Goal: Check status: Check status

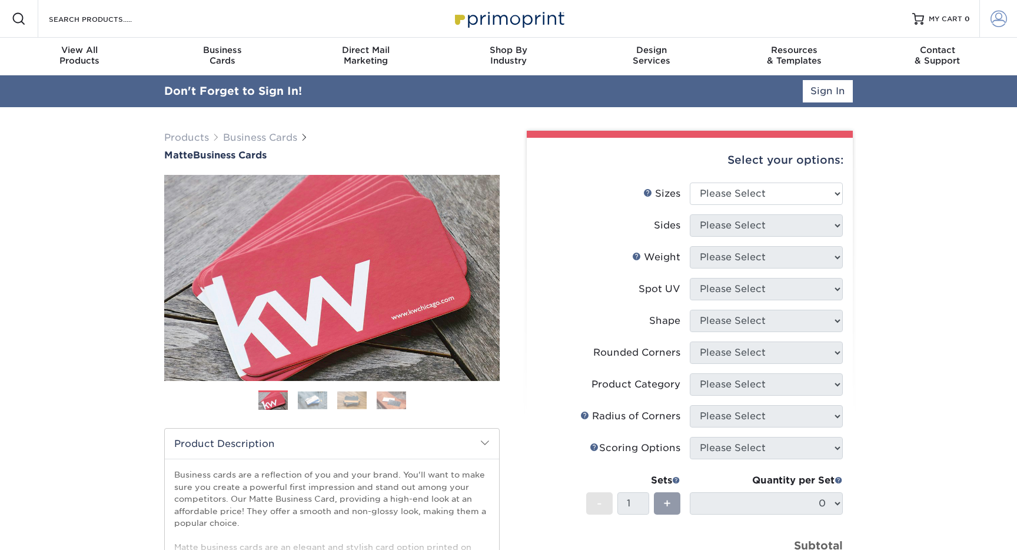
click at [997, 16] on span at bounding box center [999, 19] width 16 height 16
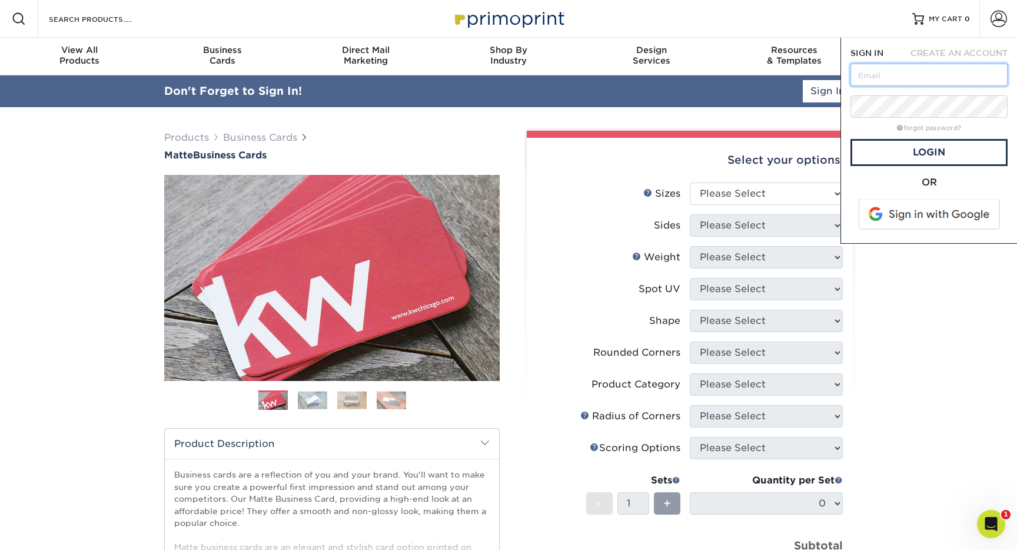
type input "[PERSON_NAME][EMAIL_ADDRESS][DOMAIN_NAME]"
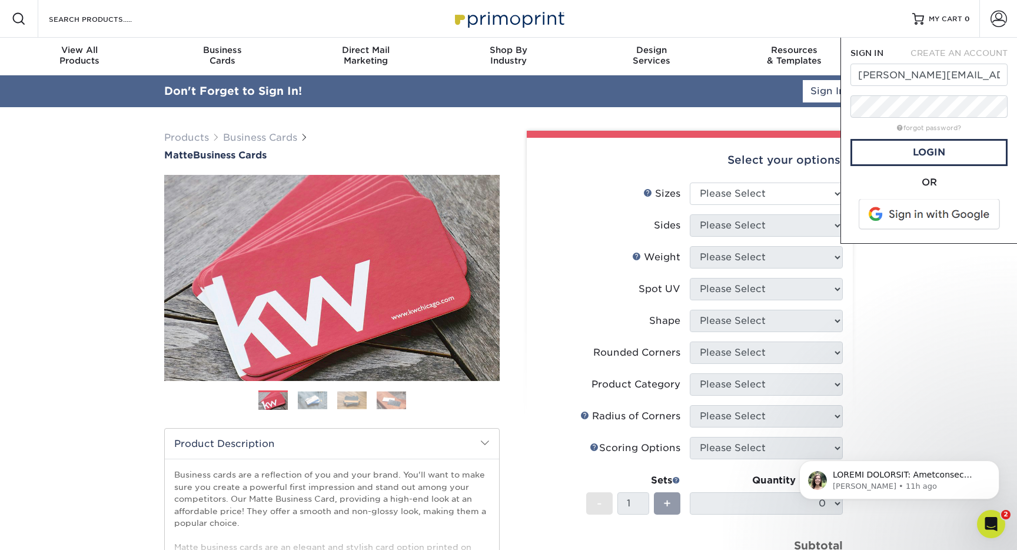
click at [923, 205] on span at bounding box center [930, 214] width 150 height 31
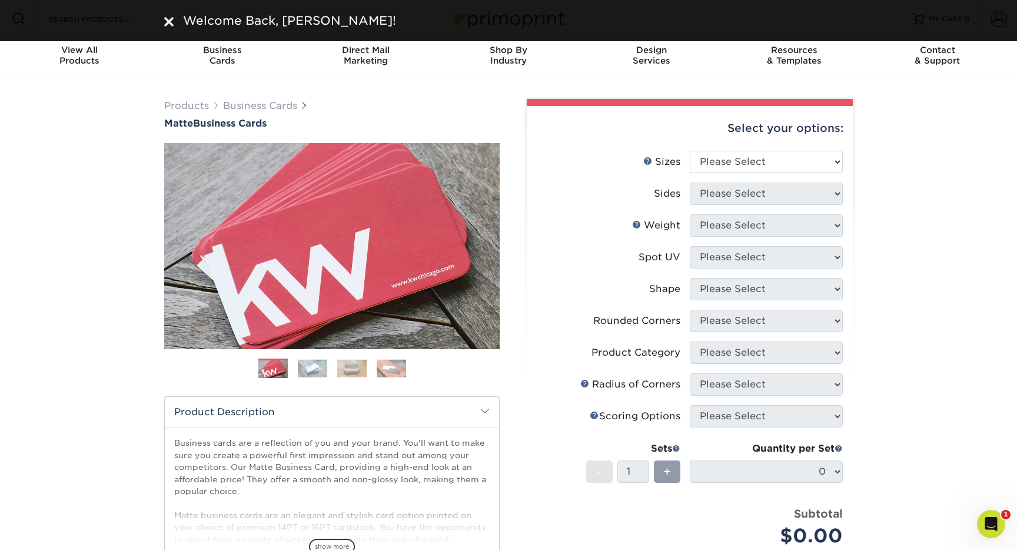
click at [951, 138] on div "Products Business Cards Matte Business Cards Previous Next 100 $ 9" at bounding box center [508, 399] width 1017 height 649
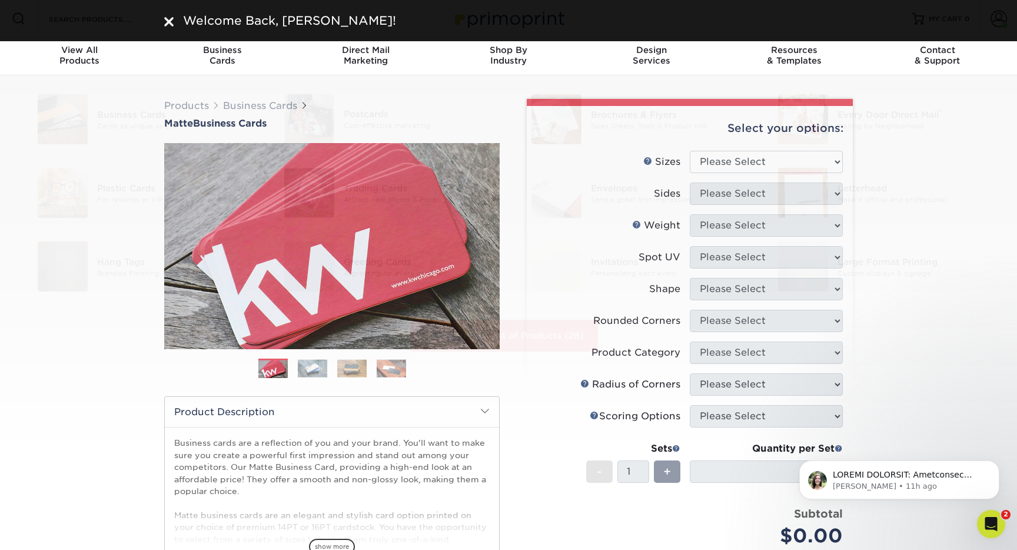
click at [169, 21] on img at bounding box center [168, 21] width 9 height 9
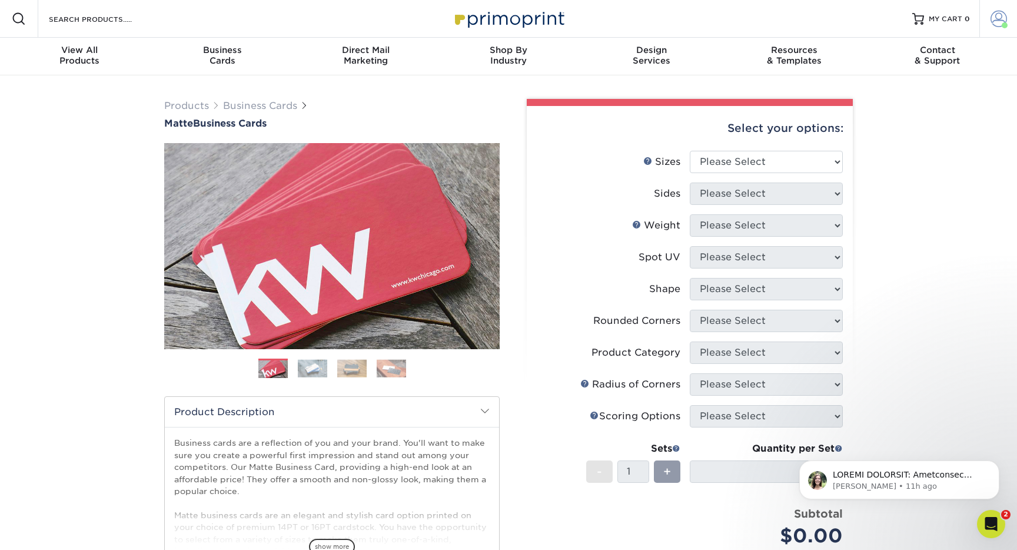
click at [991, 21] on span at bounding box center [999, 19] width 16 height 16
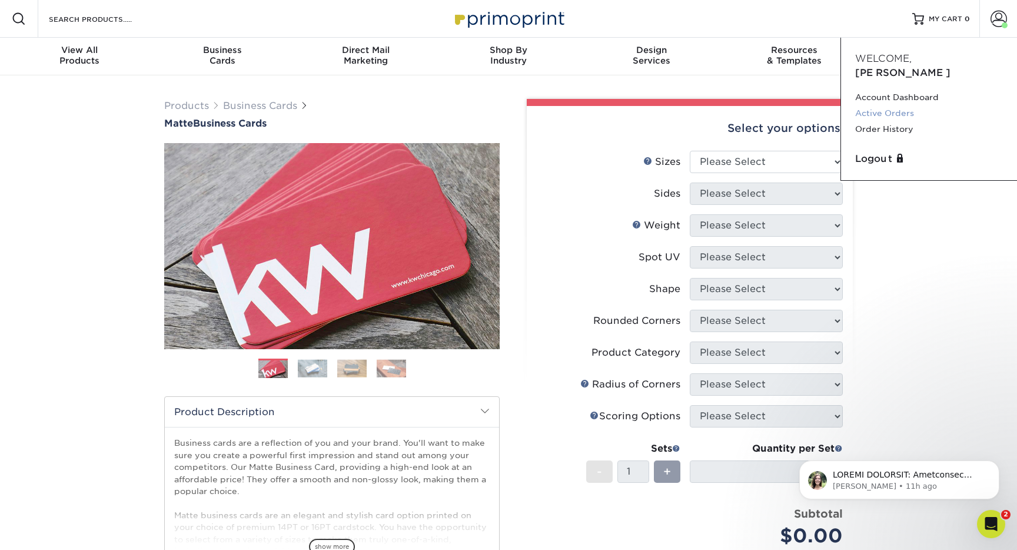
click at [887, 105] on link "Active Orders" at bounding box center [929, 113] width 148 height 16
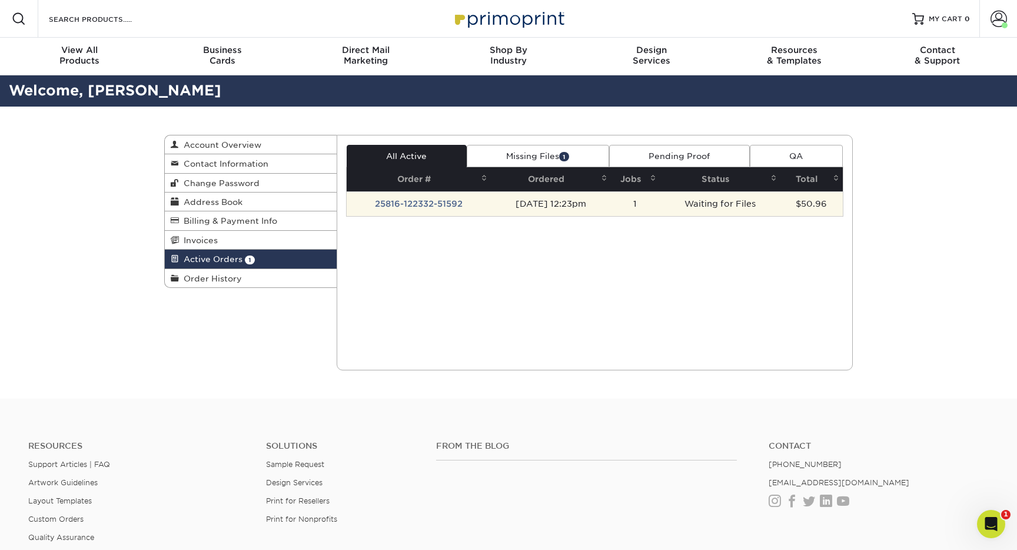
click at [444, 207] on td "25816-122332-51592" at bounding box center [419, 203] width 145 height 25
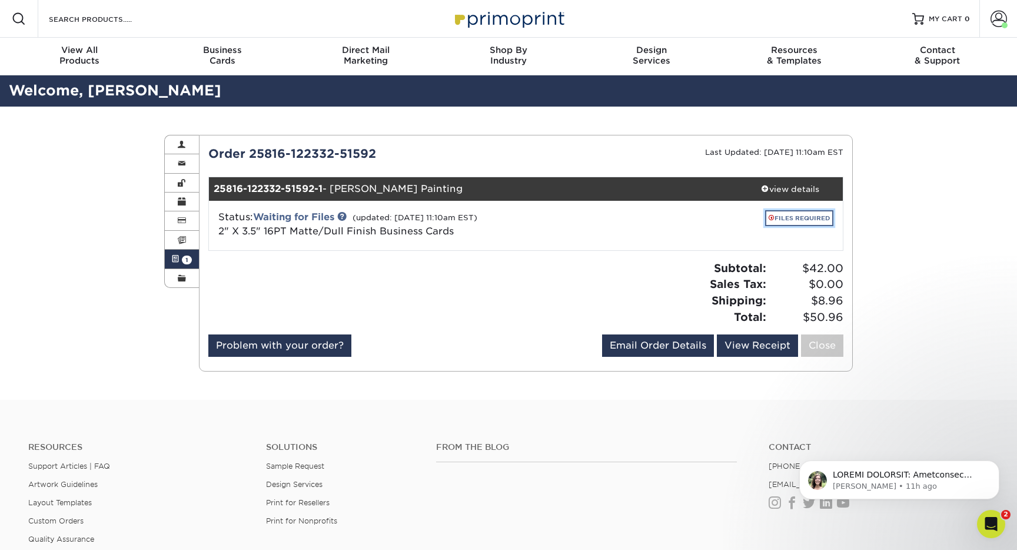
click at [787, 217] on link "FILES REQUIRED" at bounding box center [799, 218] width 68 height 16
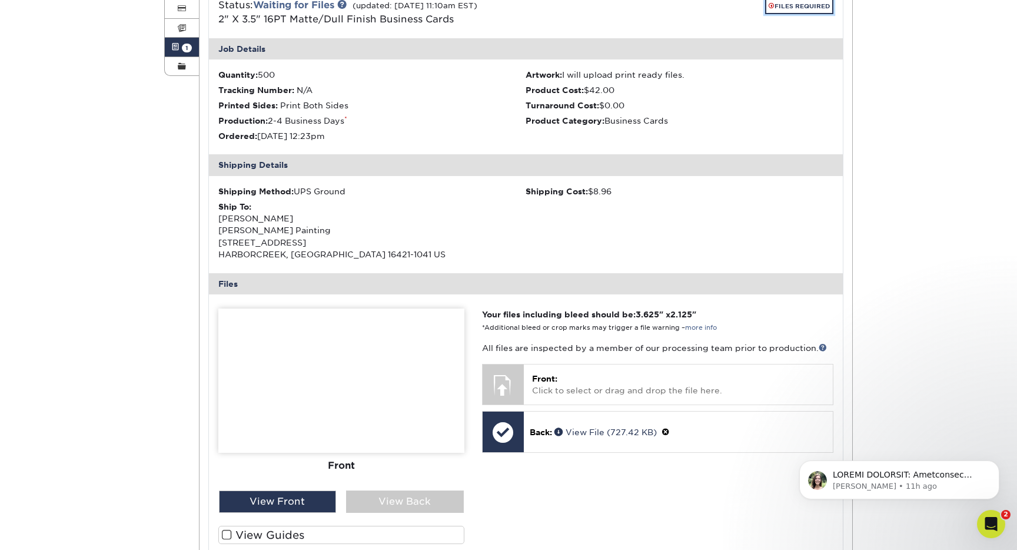
scroll to position [327, 0]
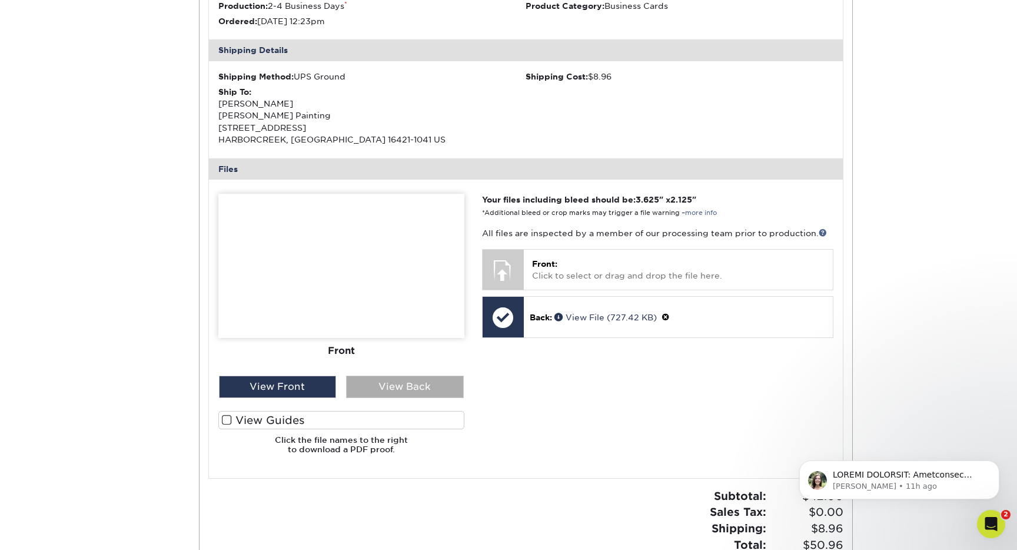
click at [419, 384] on div "View Back" at bounding box center [405, 387] width 118 height 22
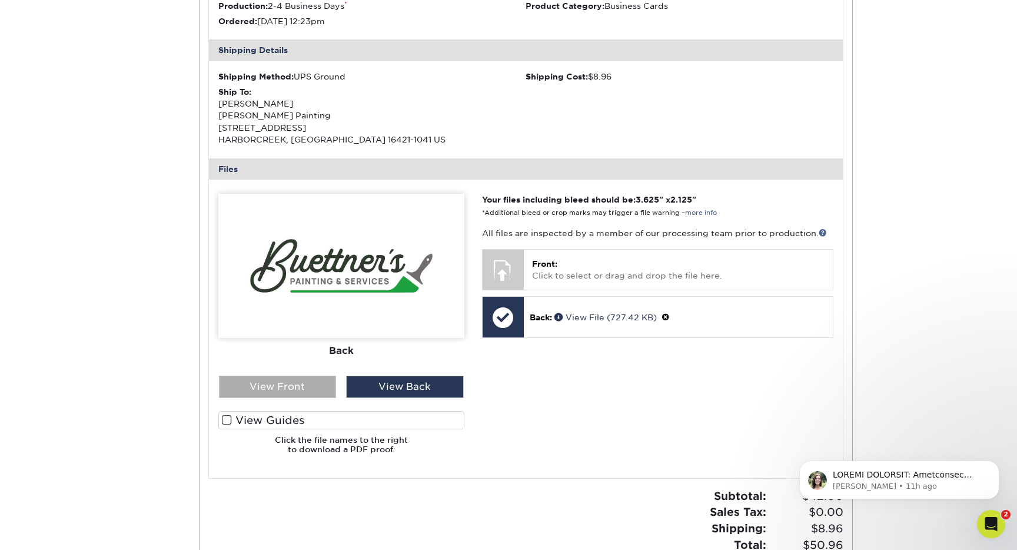
click at [291, 386] on div "View Front" at bounding box center [278, 387] width 118 height 22
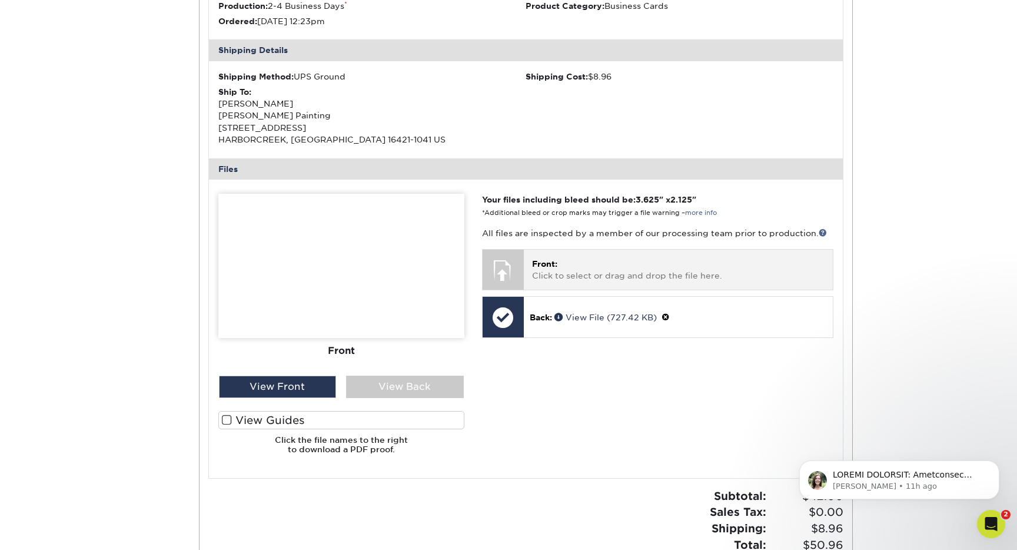
click at [583, 269] on p "Front: Click to select or drag and drop the file here." at bounding box center [678, 270] width 293 height 24
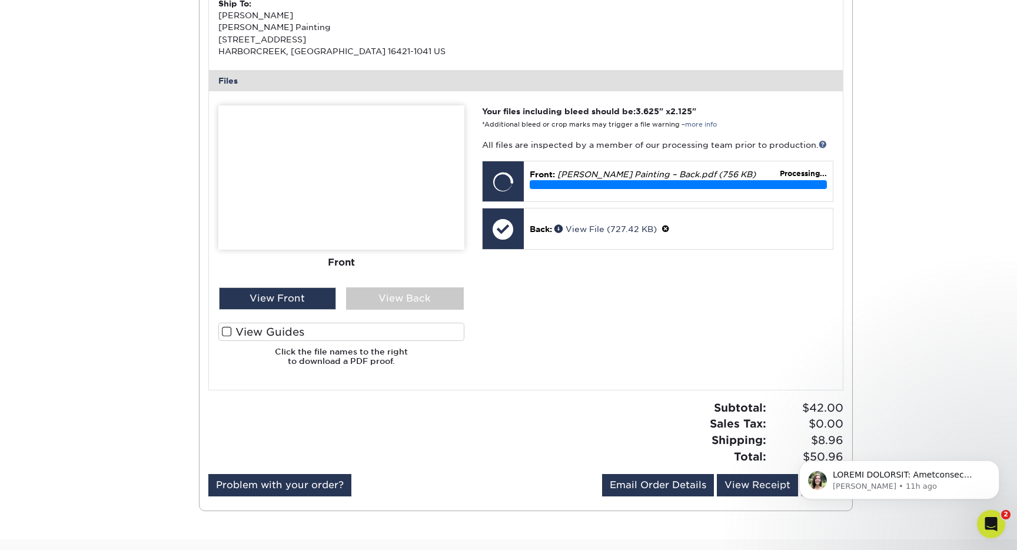
scroll to position [417, 0]
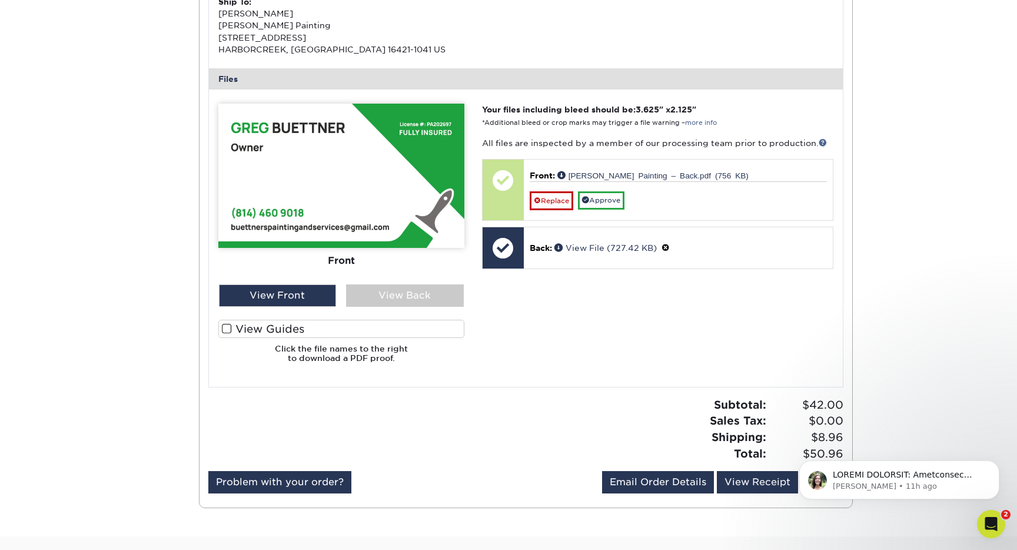
click at [223, 327] on span at bounding box center [227, 328] width 10 height 11
click at [0, 0] on input "View Guides" at bounding box center [0, 0] width 0 height 0
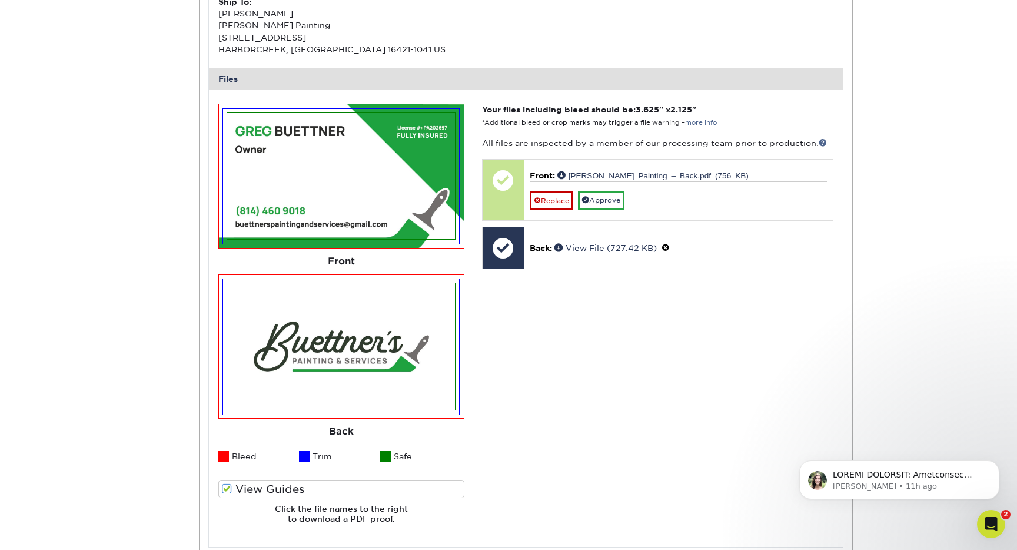
click at [230, 490] on span at bounding box center [227, 488] width 10 height 11
click at [0, 0] on input "View Guides" at bounding box center [0, 0] width 0 height 0
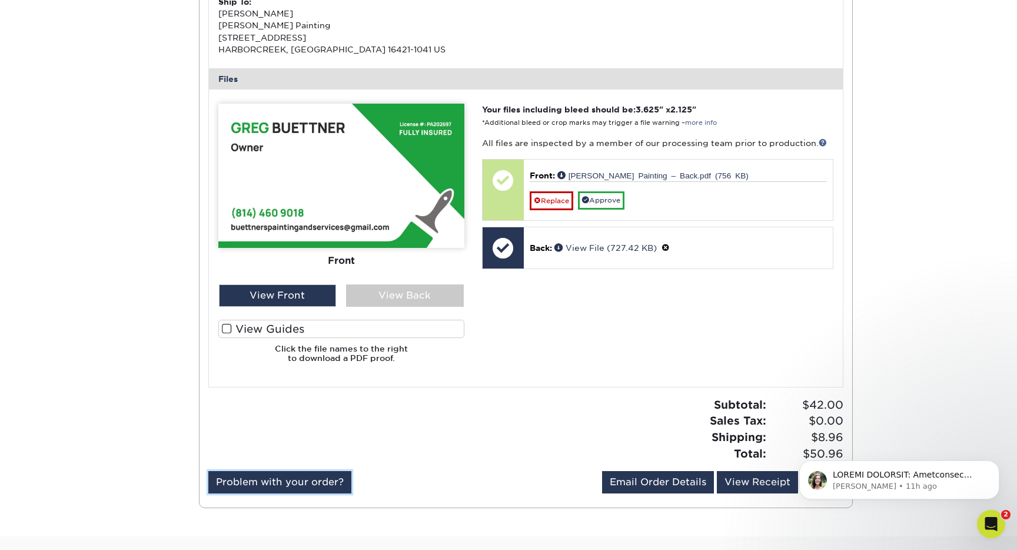
click at [230, 490] on link "Problem with your order?" at bounding box center [279, 482] width 143 height 22
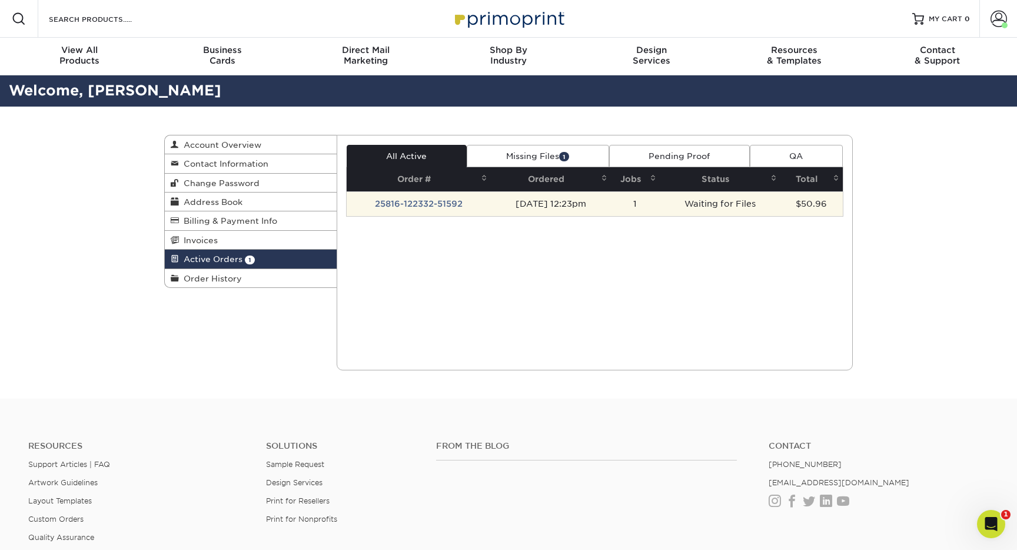
click at [575, 206] on td "[DATE] 12:23pm" at bounding box center [551, 203] width 120 height 25
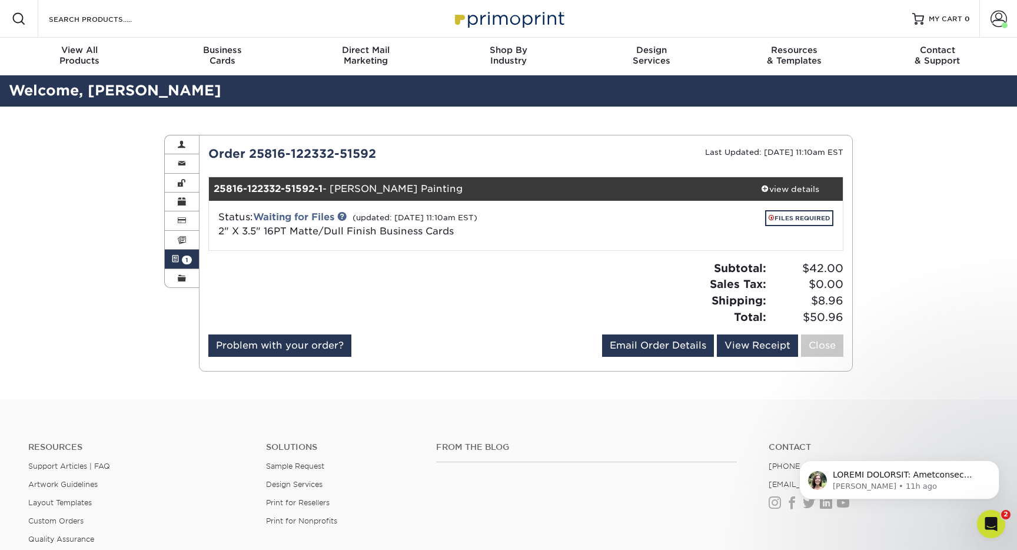
click at [795, 228] on div "FILES REQUIRED" at bounding box center [733, 220] width 202 height 21
click at [783, 217] on link "FILES REQUIRED" at bounding box center [799, 218] width 68 height 16
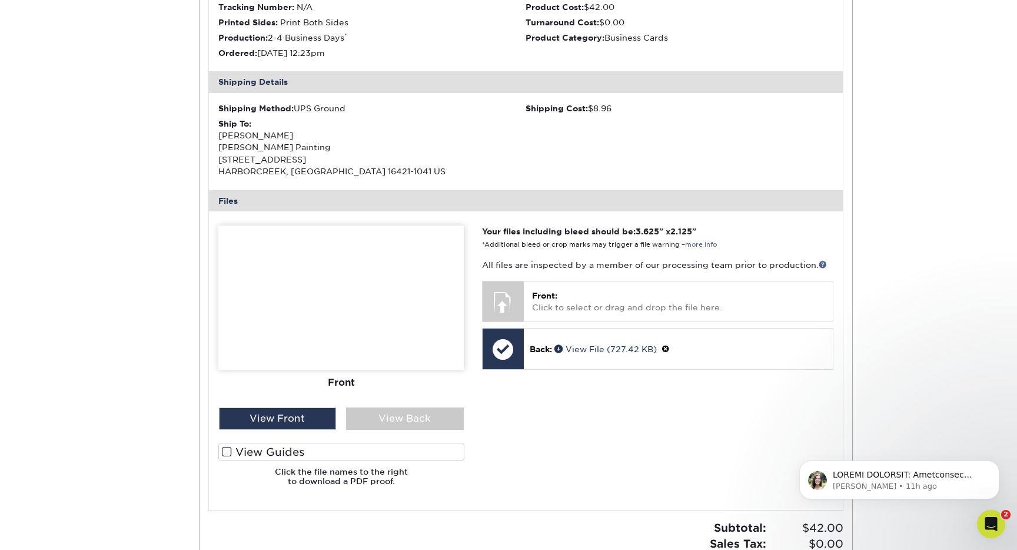
scroll to position [370, 0]
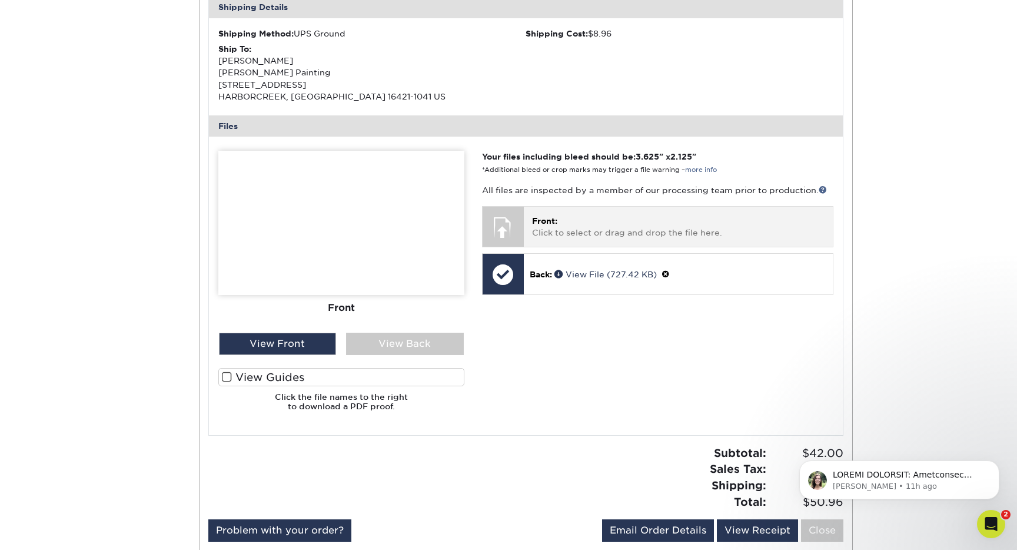
click at [625, 231] on p "Front: Click to select or drag and drop the file here." at bounding box center [678, 227] width 293 height 24
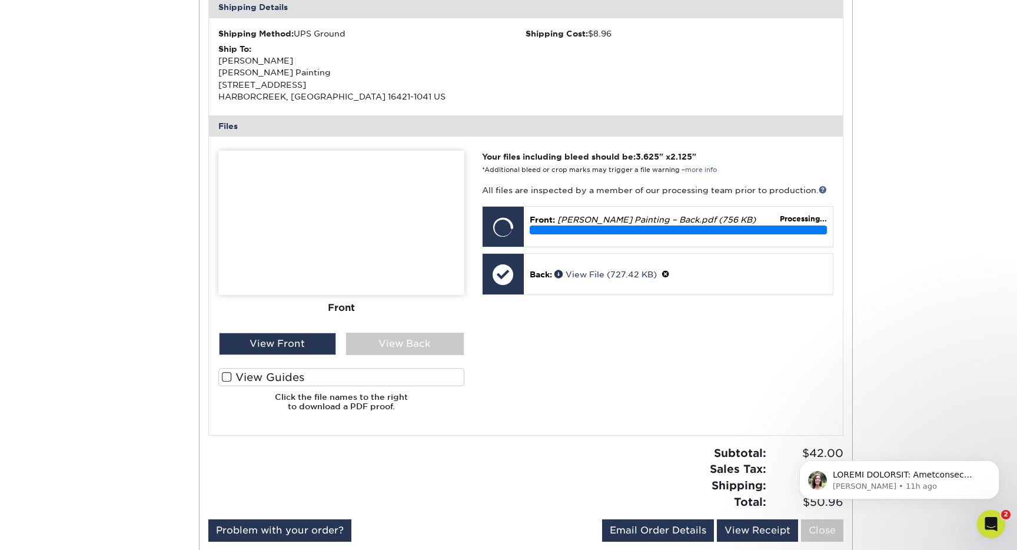
click at [270, 378] on label "View Guides" at bounding box center [341, 377] width 246 height 18
click at [0, 0] on input "View Guides" at bounding box center [0, 0] width 0 height 0
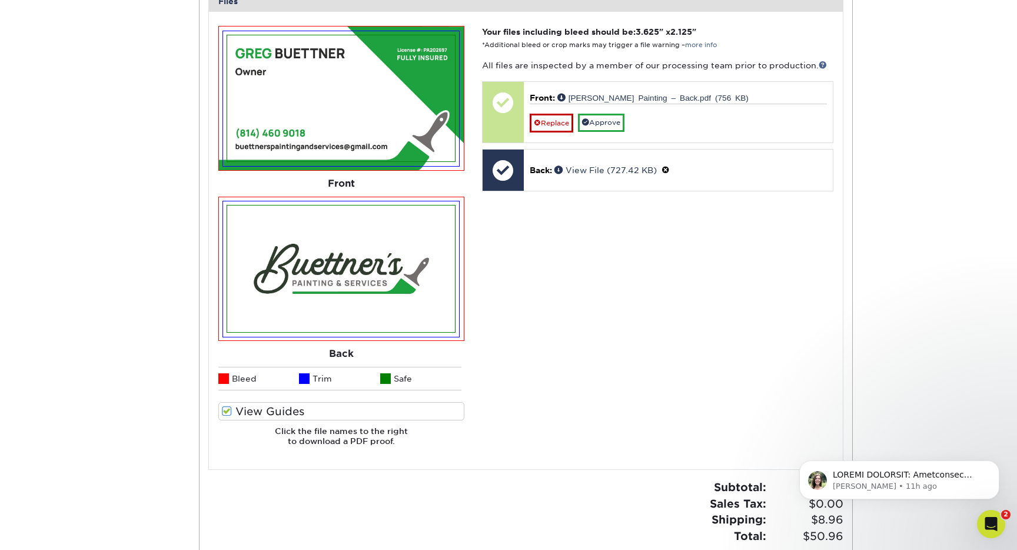
scroll to position [502, 0]
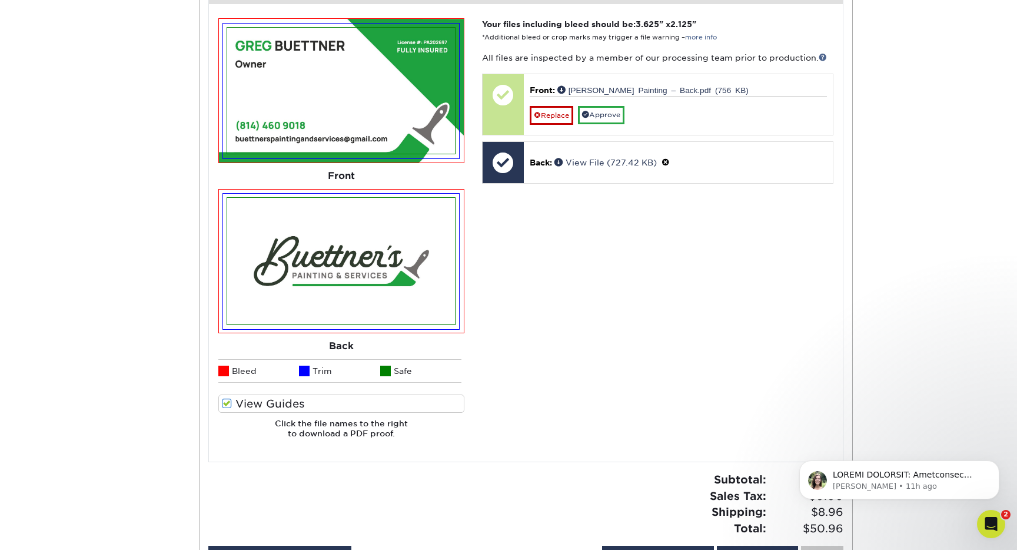
click at [291, 399] on label "View Guides" at bounding box center [341, 403] width 246 height 18
click at [0, 0] on input "View Guides" at bounding box center [0, 0] width 0 height 0
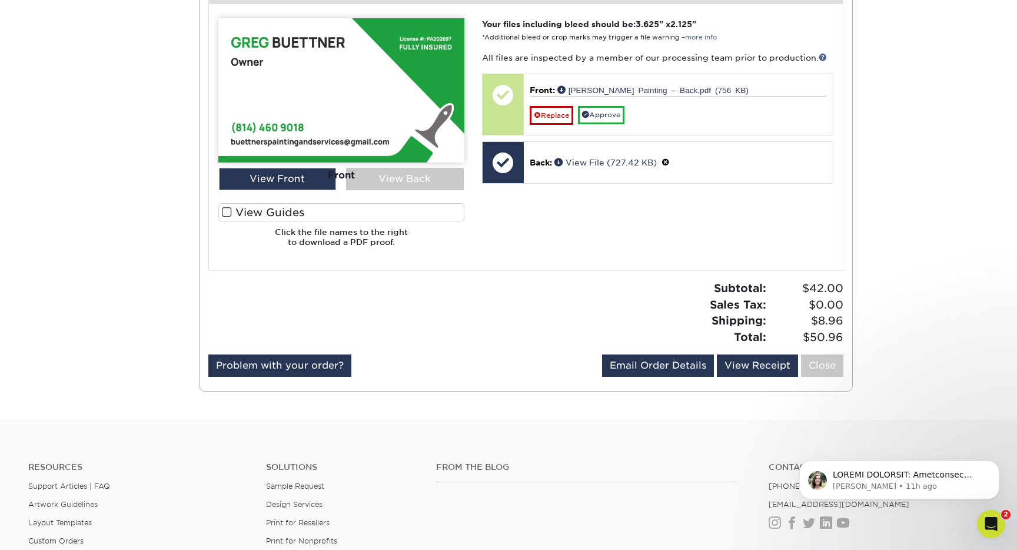
click at [447, 185] on div "Front" at bounding box center [341, 175] width 246 height 26
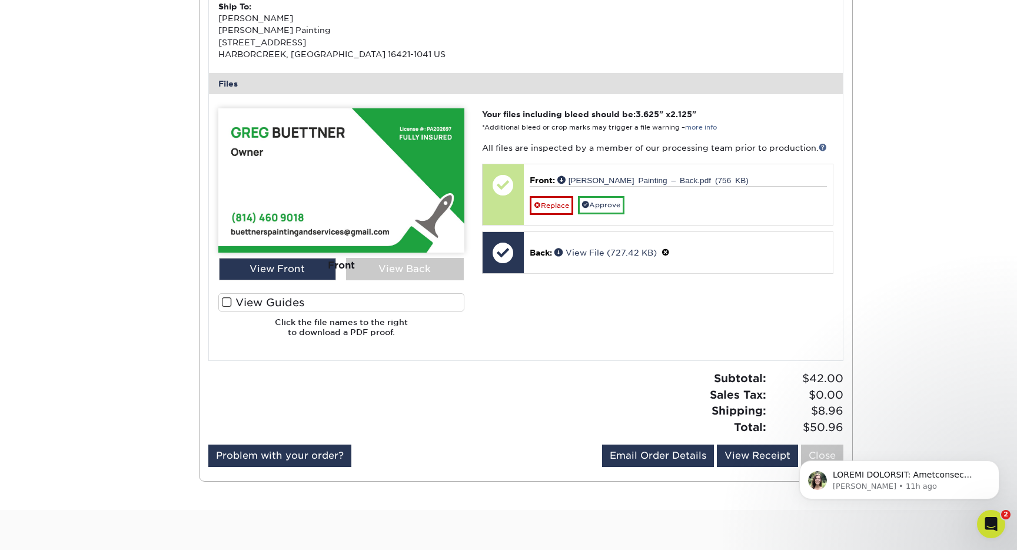
scroll to position [374, 0]
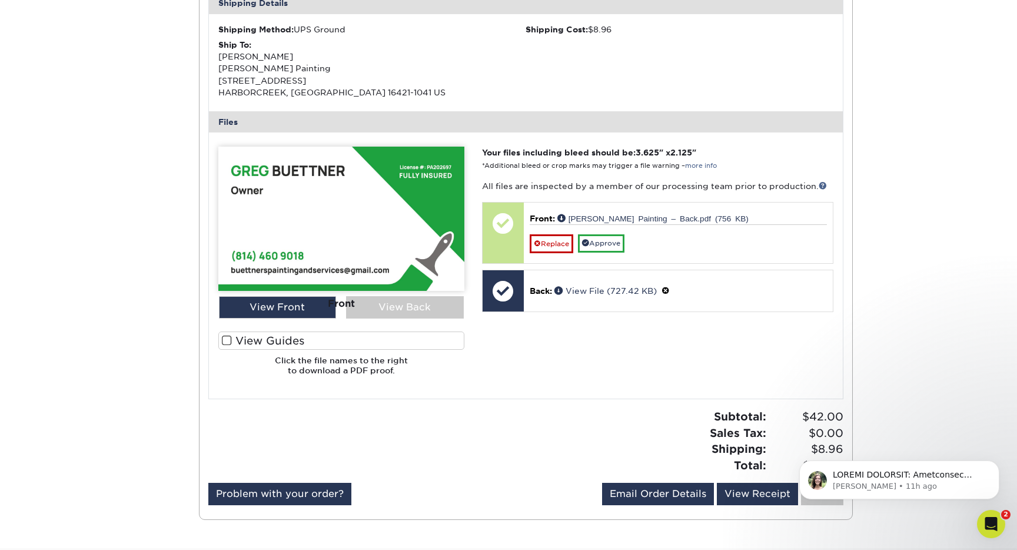
click at [311, 308] on div "Front" at bounding box center [341, 304] width 246 height 26
click at [410, 308] on div "Front" at bounding box center [341, 304] width 246 height 26
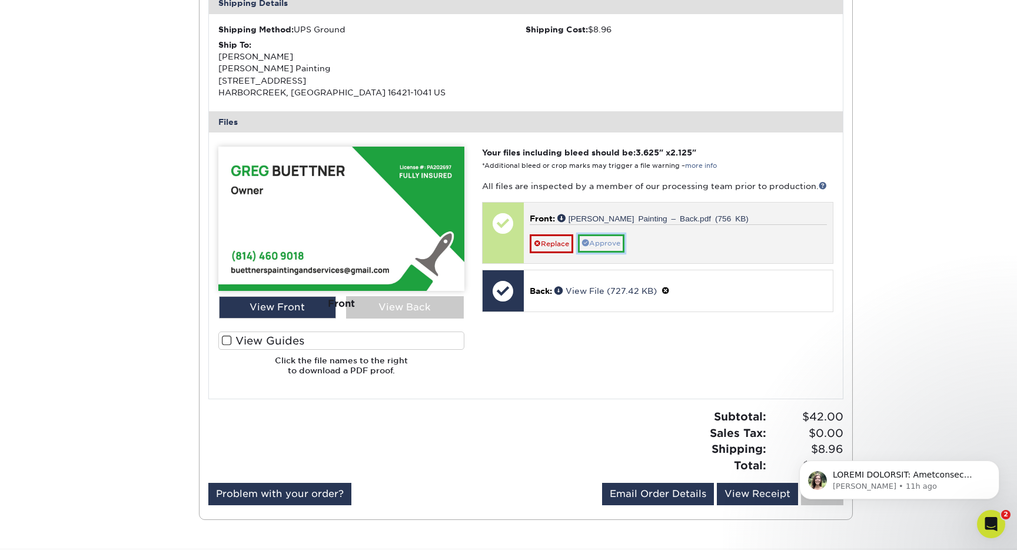
click at [615, 247] on link "Approve" at bounding box center [601, 243] width 47 height 18
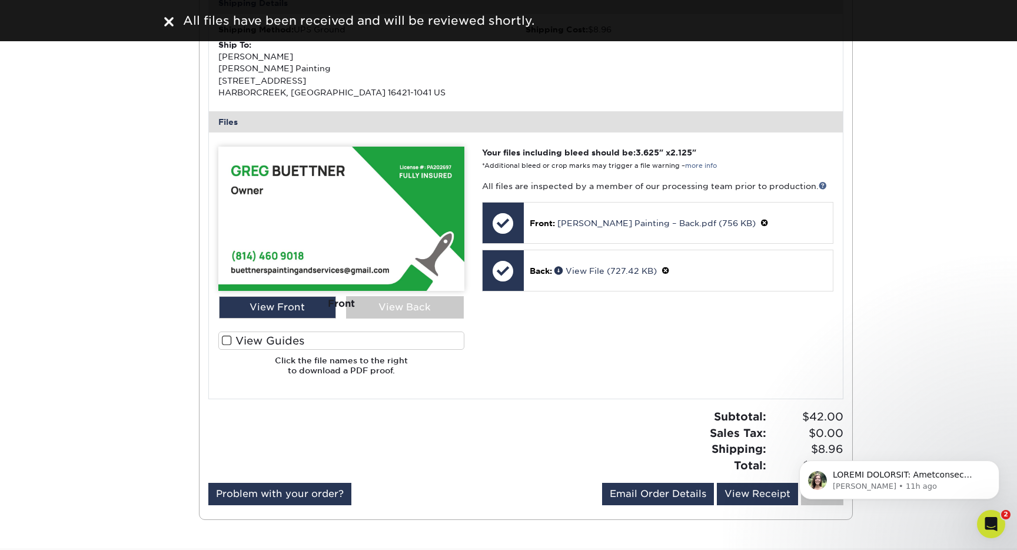
click at [411, 300] on div "Front" at bounding box center [341, 304] width 246 height 26
click at [297, 305] on div "Front" at bounding box center [341, 304] width 246 height 26
click at [174, 24] on div "All files have been received and will be reviewed shortly." at bounding box center [508, 21] width 689 height 18
click at [166, 24] on img at bounding box center [168, 21] width 9 height 9
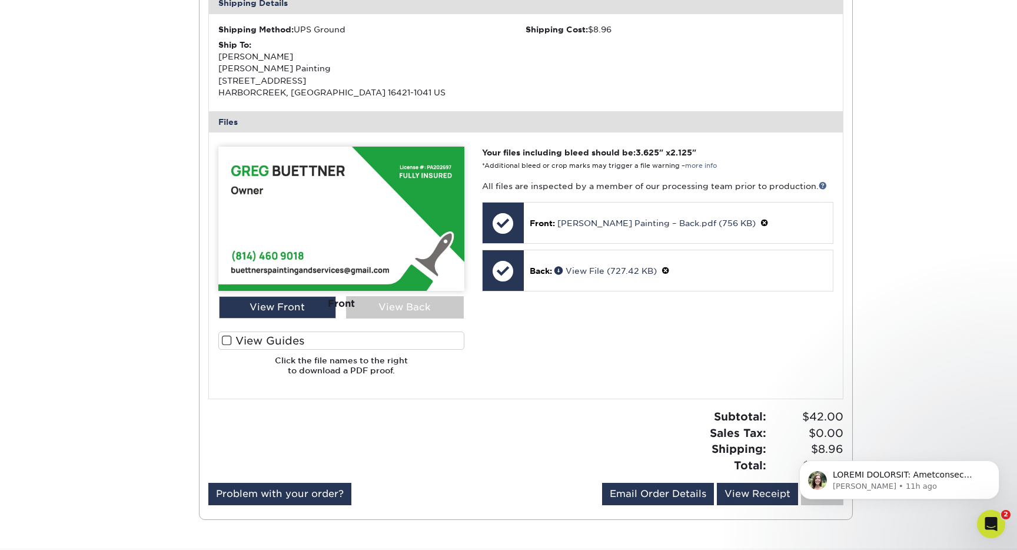
click at [406, 307] on div "Front" at bounding box center [341, 304] width 246 height 26
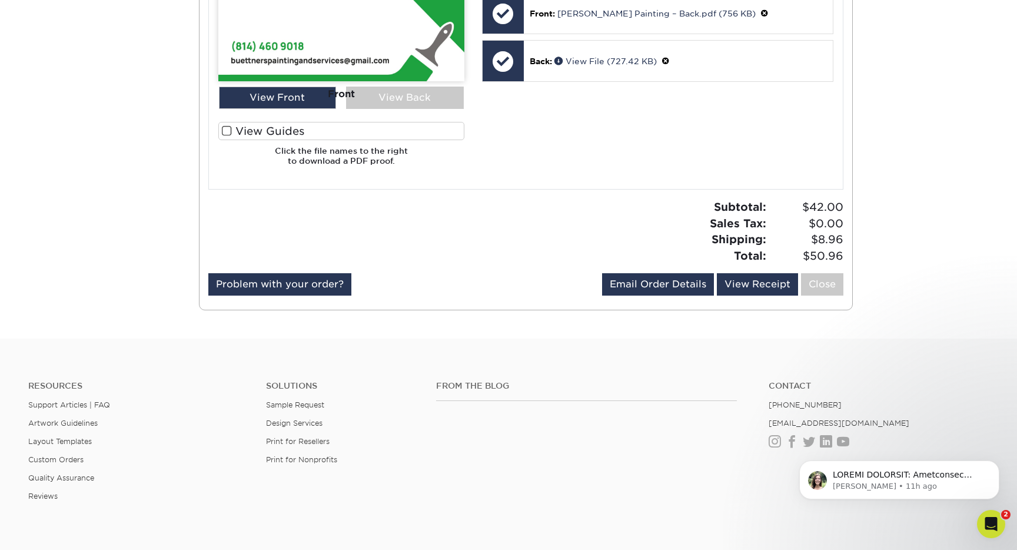
scroll to position [0, 0]
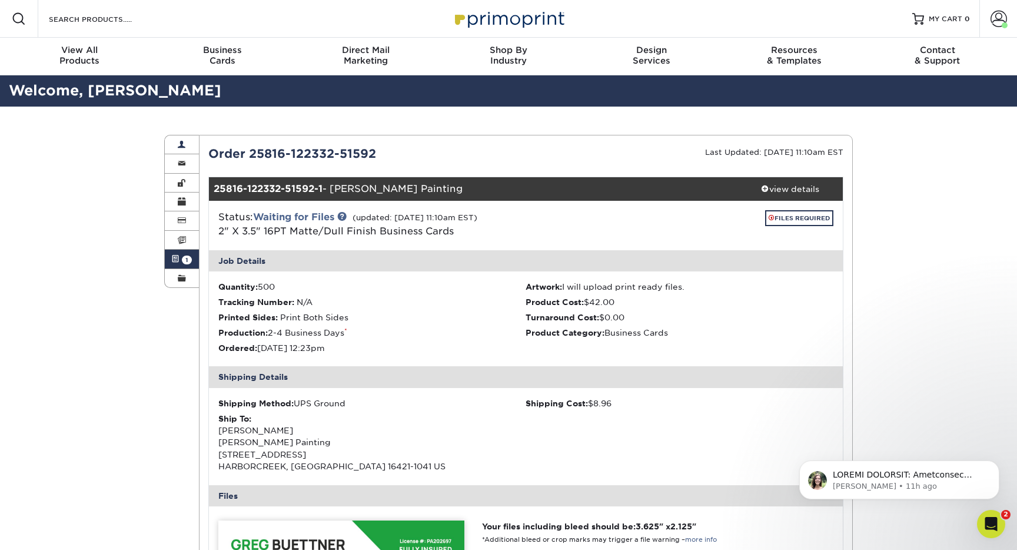
click at [182, 145] on span at bounding box center [182, 144] width 8 height 9
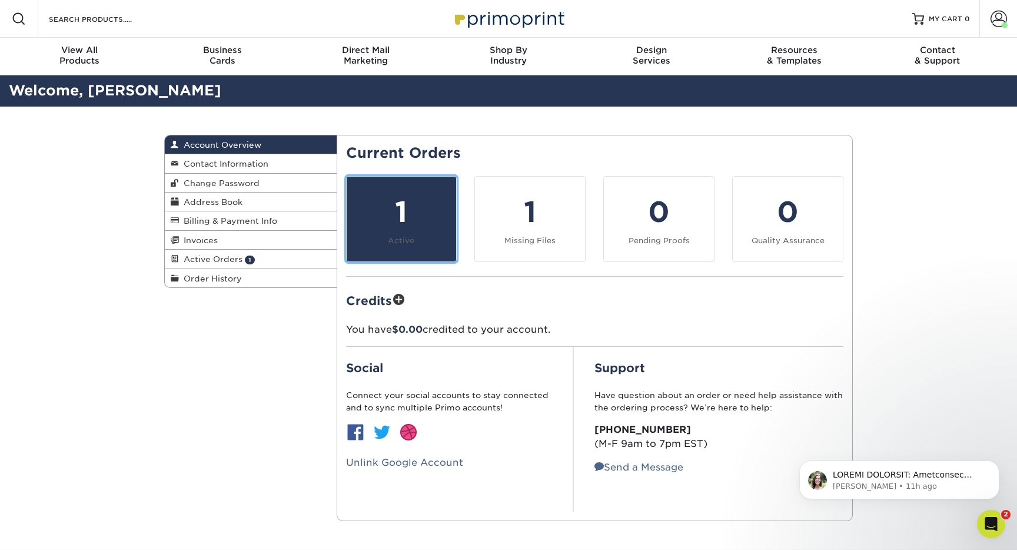
click at [426, 239] on link "1 Active" at bounding box center [401, 219] width 111 height 86
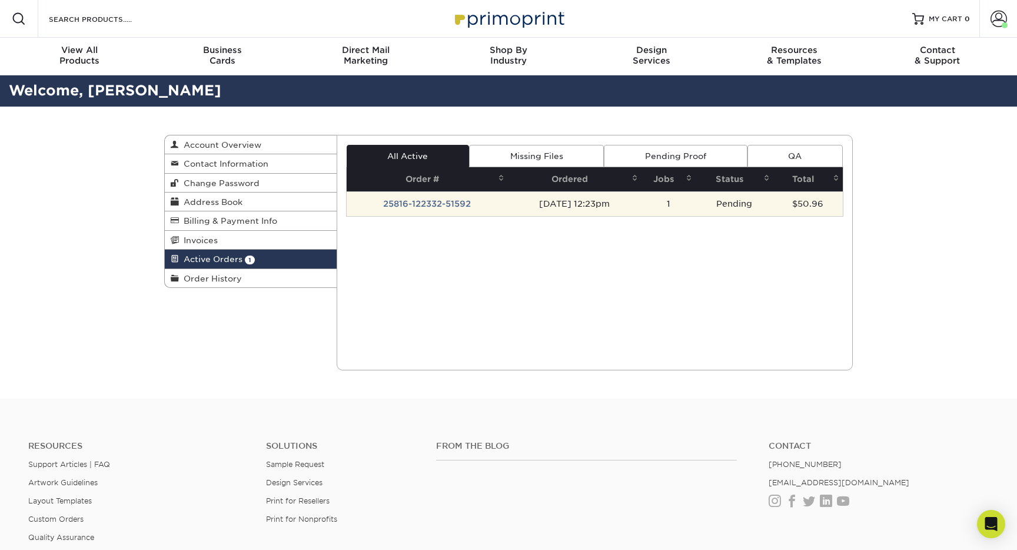
click at [784, 203] on td "$50.96" at bounding box center [808, 203] width 69 height 25
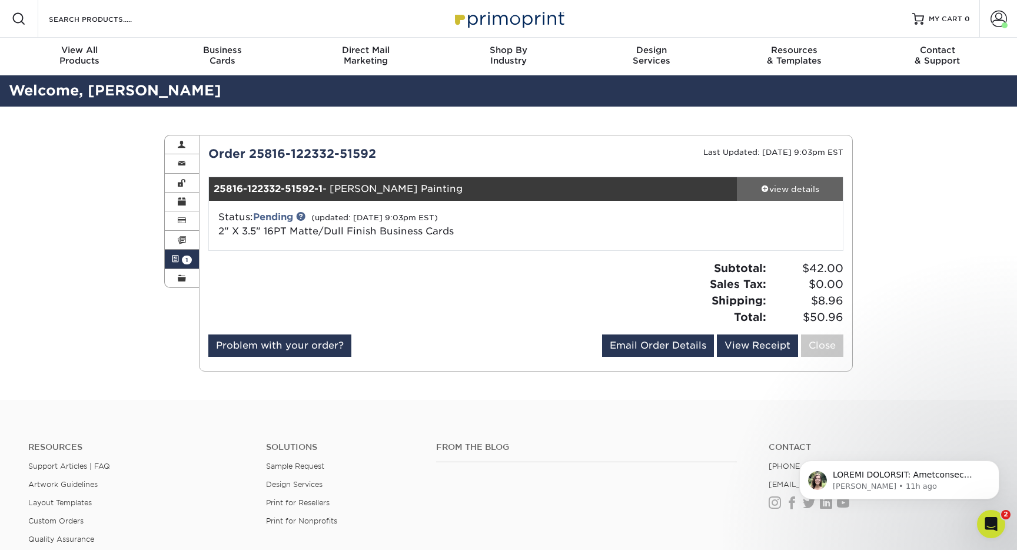
click at [786, 184] on div "view details" at bounding box center [790, 189] width 106 height 12
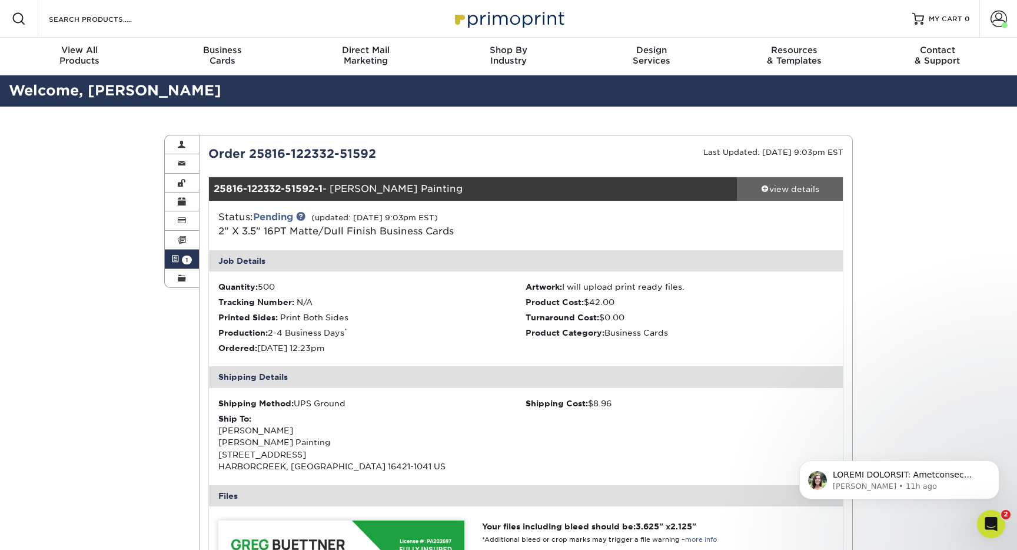
click at [786, 184] on div "view details" at bounding box center [790, 189] width 106 height 12
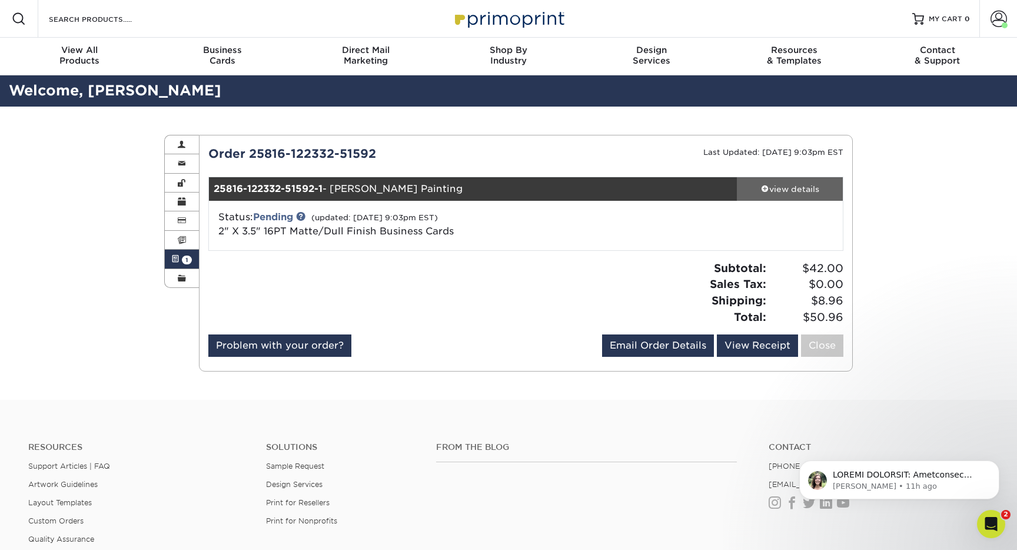
click at [786, 184] on div "view details" at bounding box center [790, 189] width 106 height 12
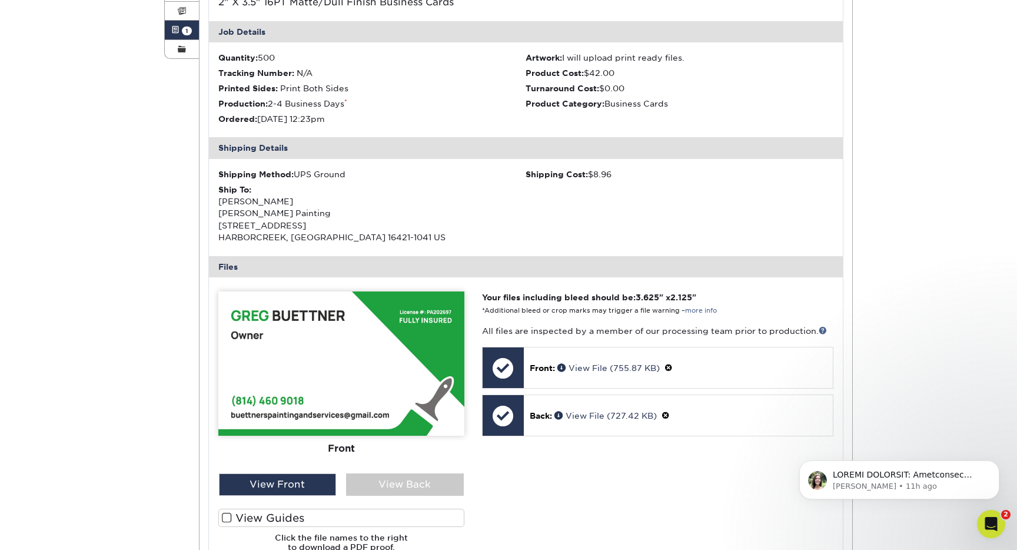
scroll to position [230, 0]
click at [394, 490] on div "View Back" at bounding box center [405, 484] width 118 height 22
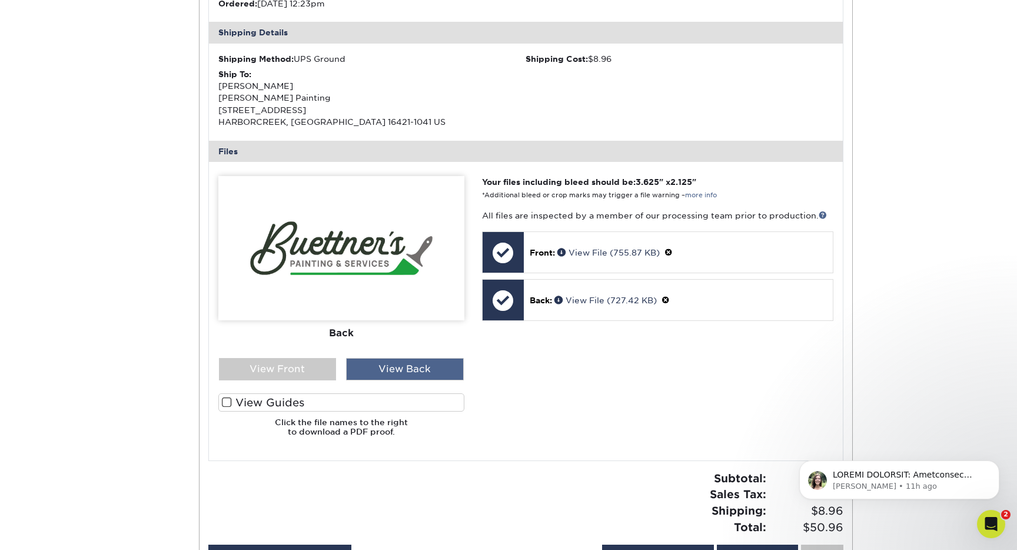
scroll to position [488, 0]
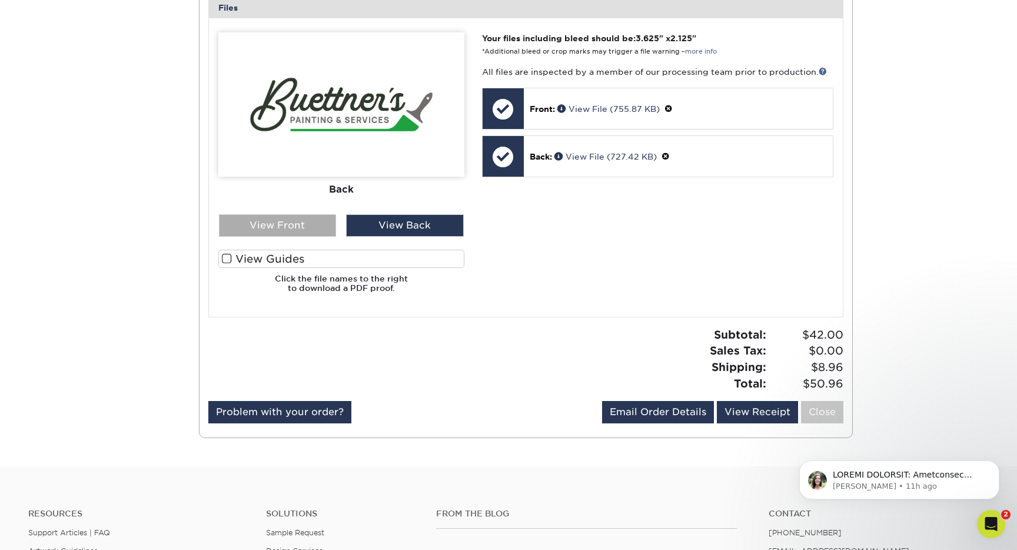
click at [315, 227] on div "View Front" at bounding box center [278, 225] width 118 height 22
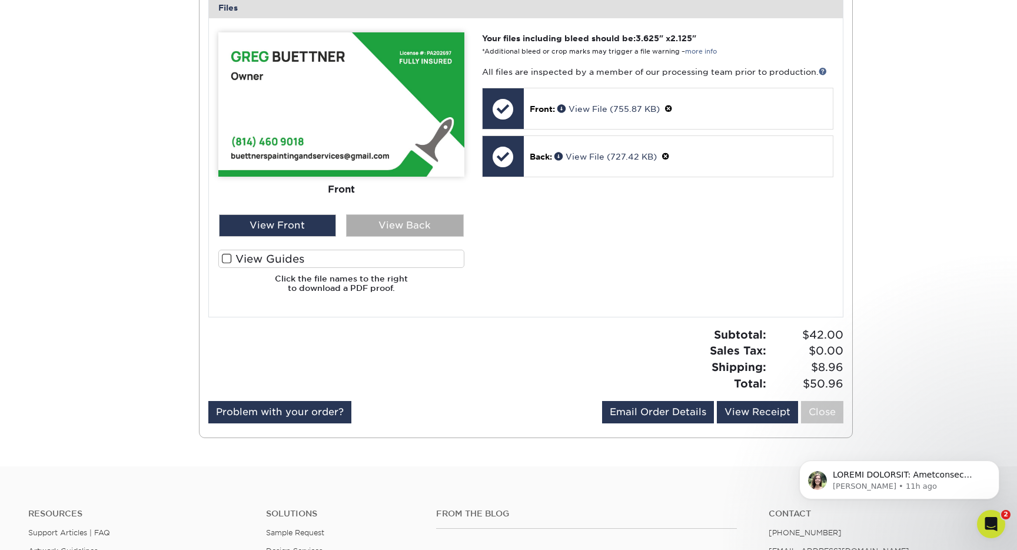
click at [378, 225] on div "View Back" at bounding box center [405, 225] width 118 height 22
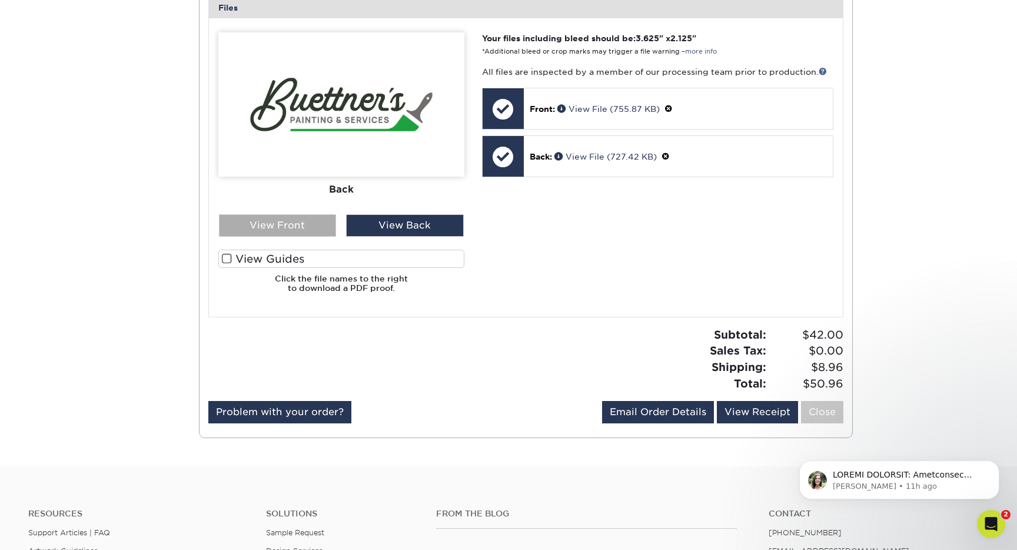
click at [297, 223] on div "View Front" at bounding box center [278, 225] width 118 height 22
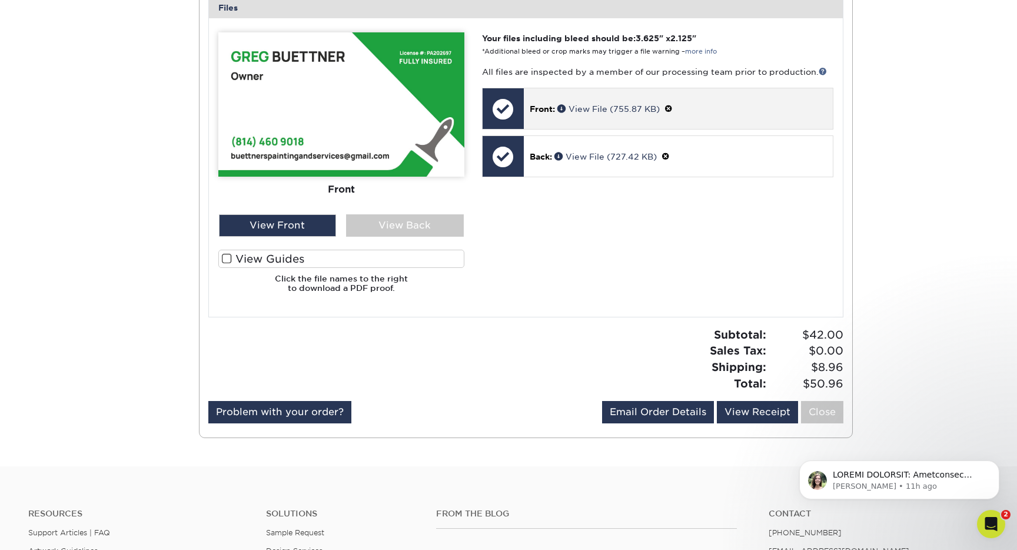
click at [657, 114] on p "Front: View File (755.87 KB)" at bounding box center [678, 108] width 297 height 12
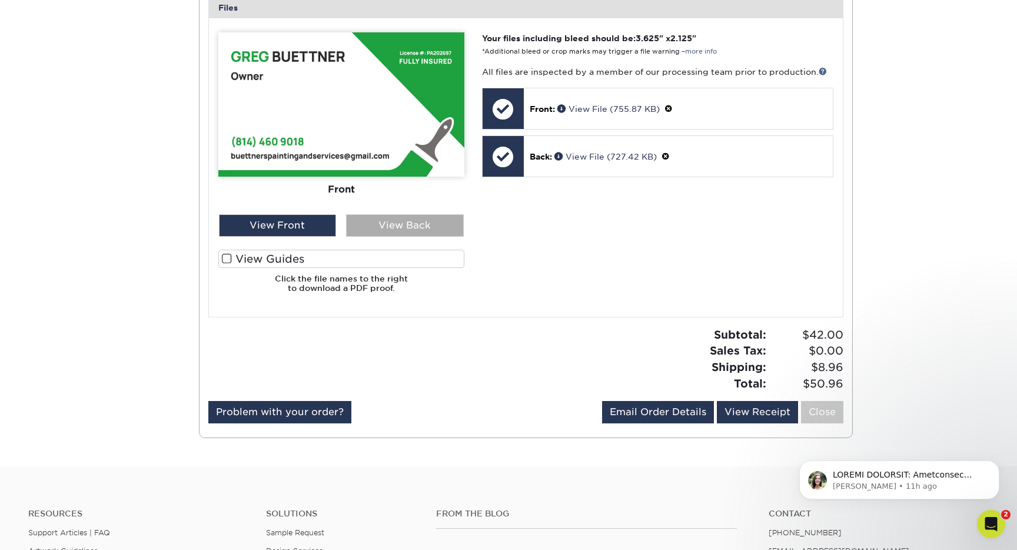
click at [415, 220] on div "View Back" at bounding box center [405, 225] width 118 height 22
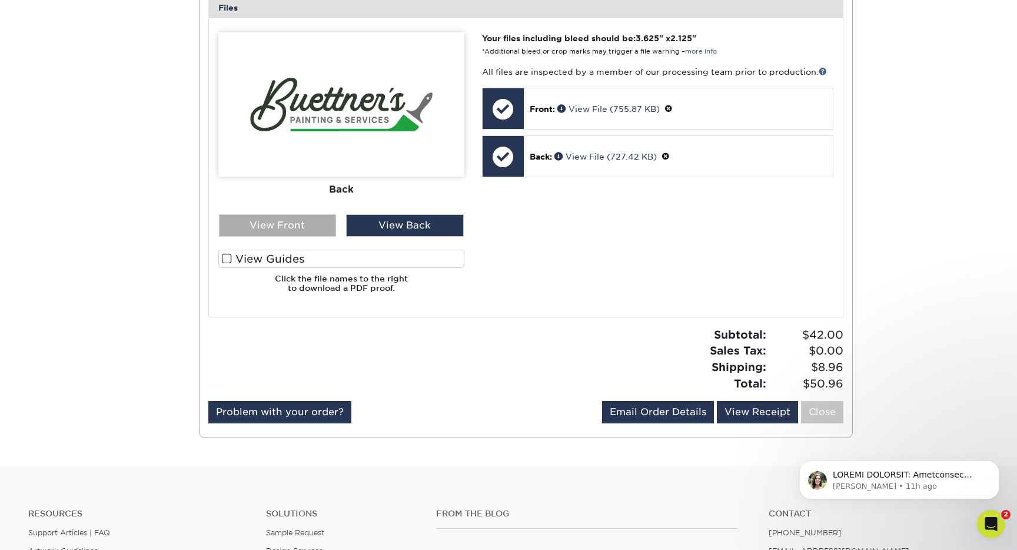
click at [296, 231] on div "View Front" at bounding box center [278, 225] width 118 height 22
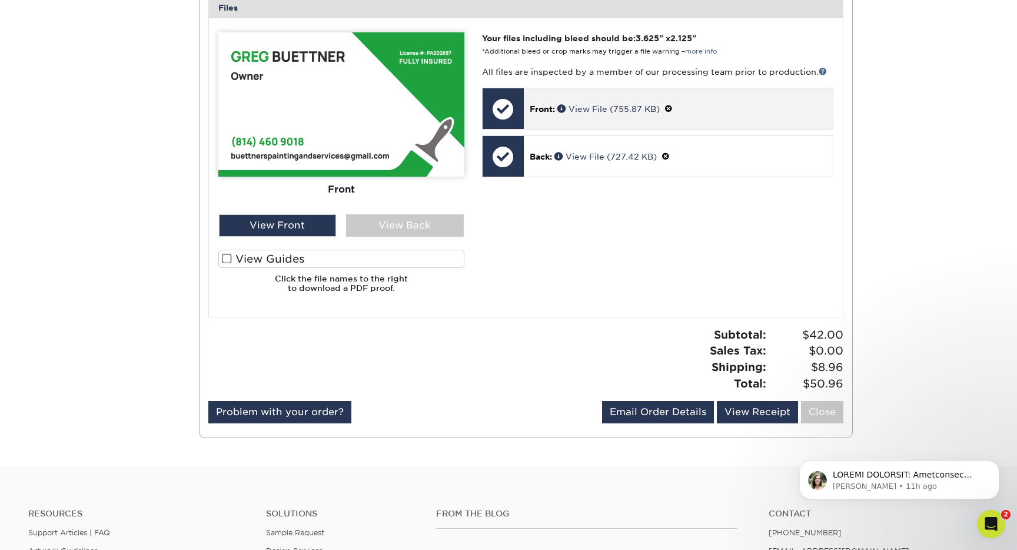
click at [669, 109] on span at bounding box center [669, 108] width 8 height 9
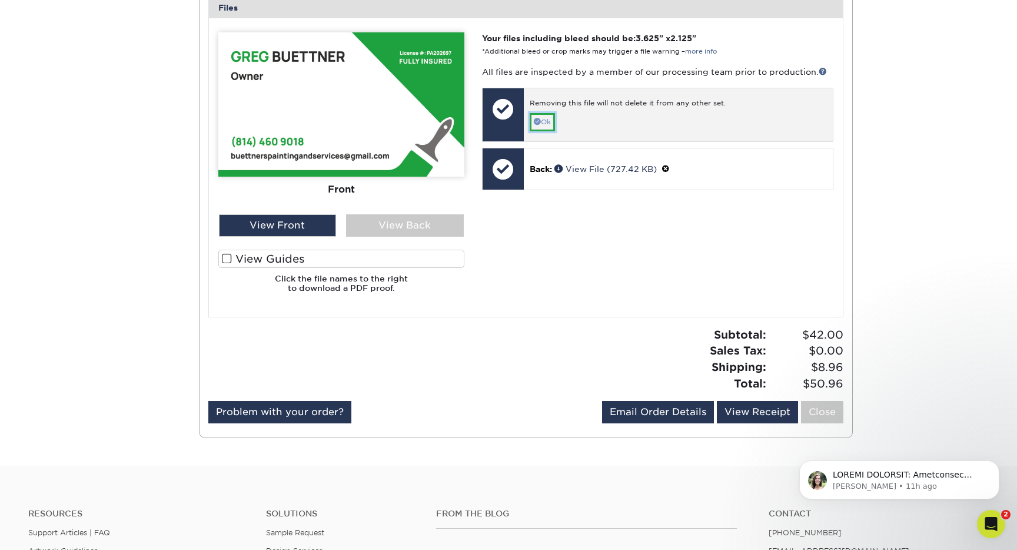
click at [550, 124] on link "Ok" at bounding box center [542, 122] width 25 height 18
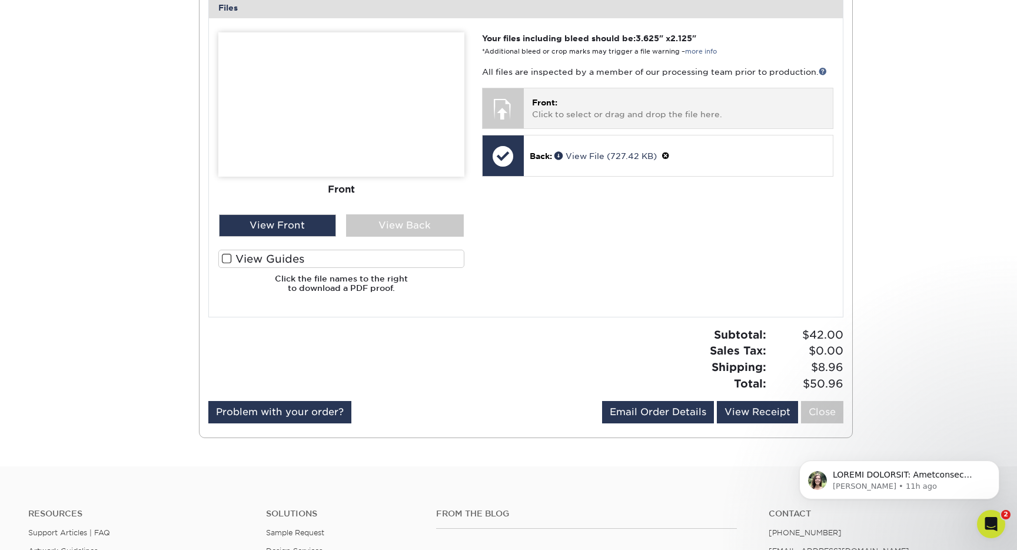
click at [570, 111] on p "Front: Click to select or drag and drop the file here." at bounding box center [678, 109] width 293 height 24
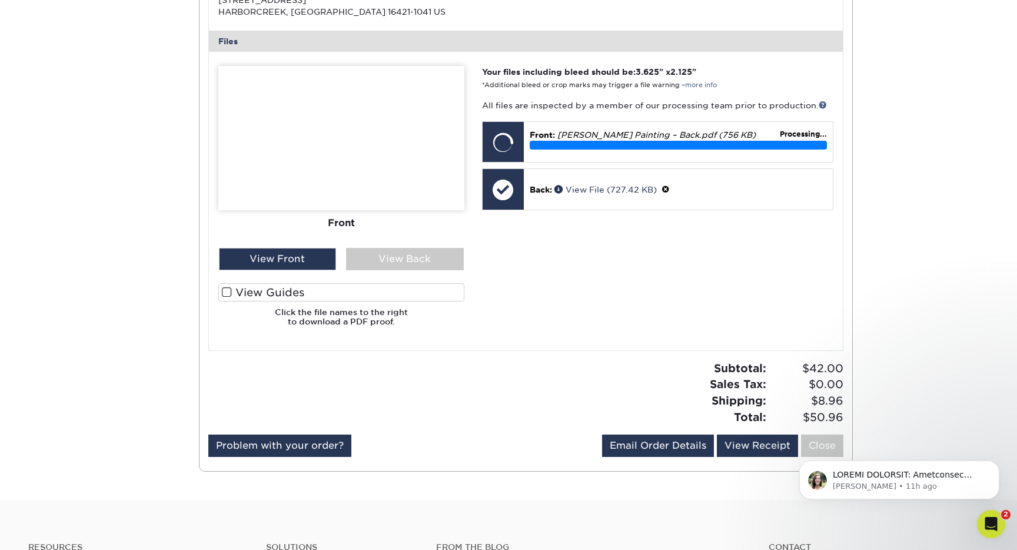
scroll to position [452, 0]
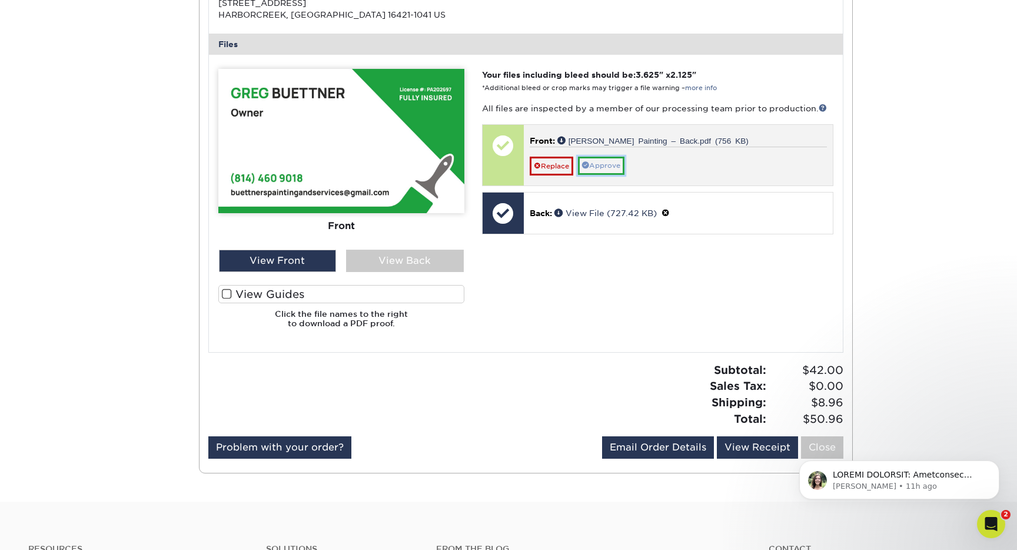
click at [607, 164] on link "Approve" at bounding box center [601, 166] width 47 height 18
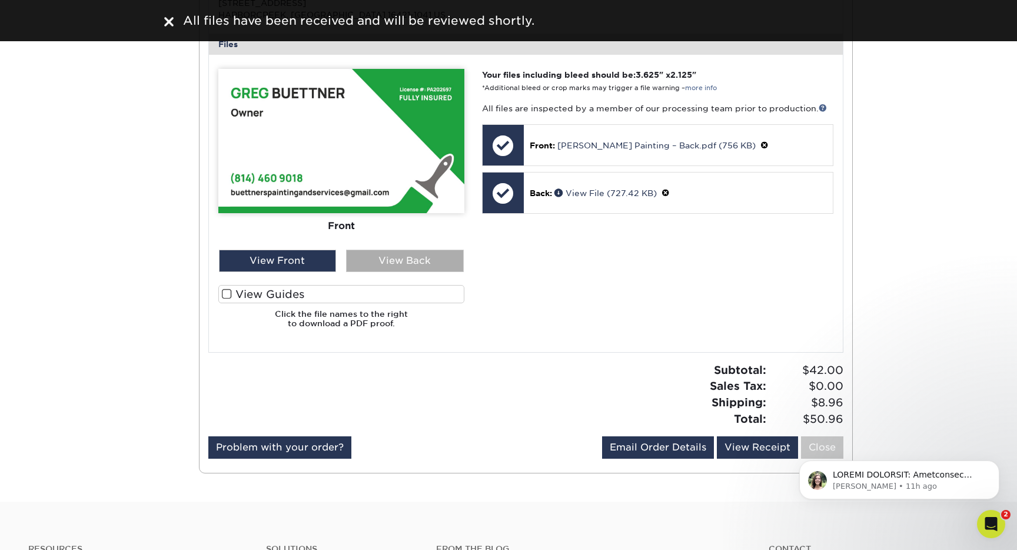
click at [375, 254] on div "View Back" at bounding box center [405, 261] width 118 height 22
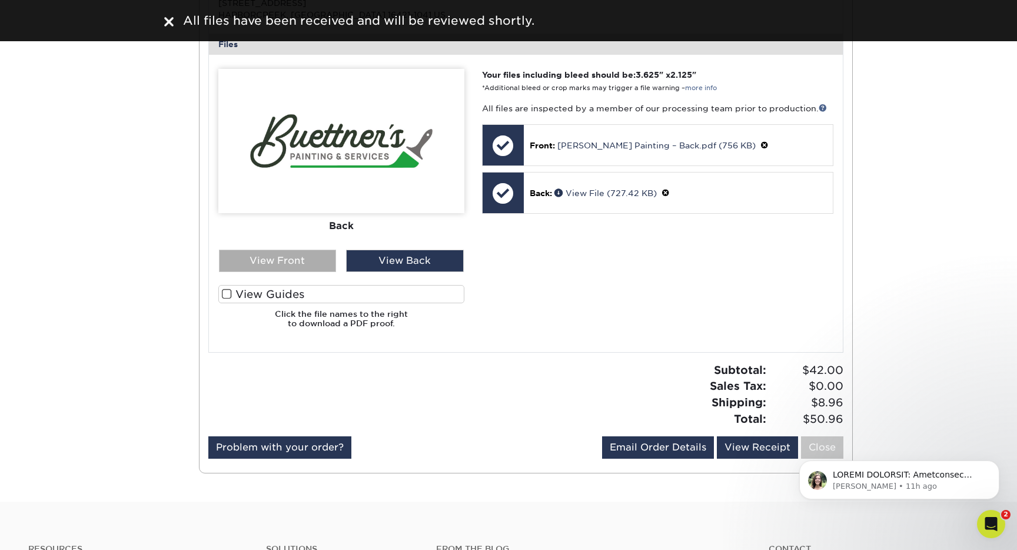
click at [288, 264] on div "View Front" at bounding box center [278, 261] width 118 height 22
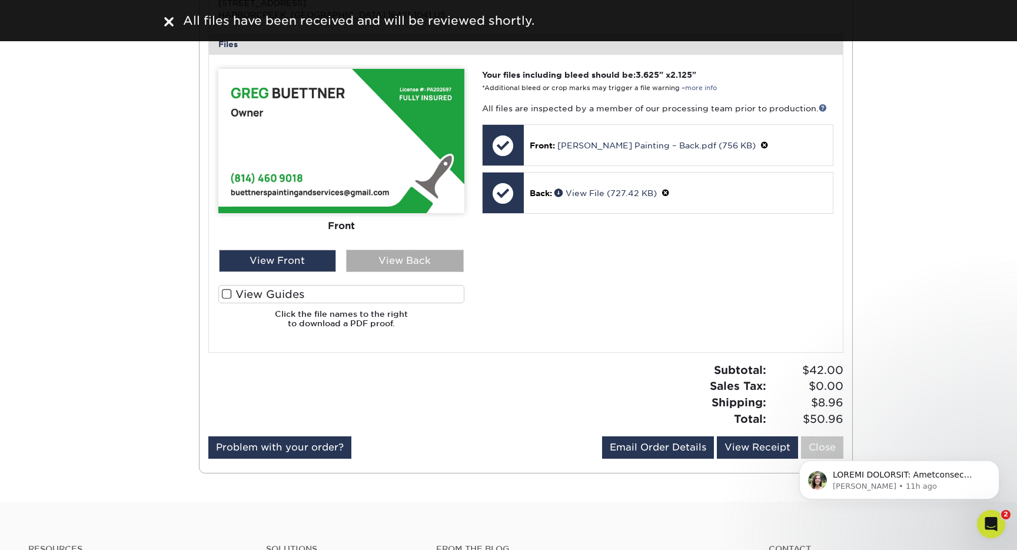
click at [394, 264] on div "View Back" at bounding box center [405, 261] width 118 height 22
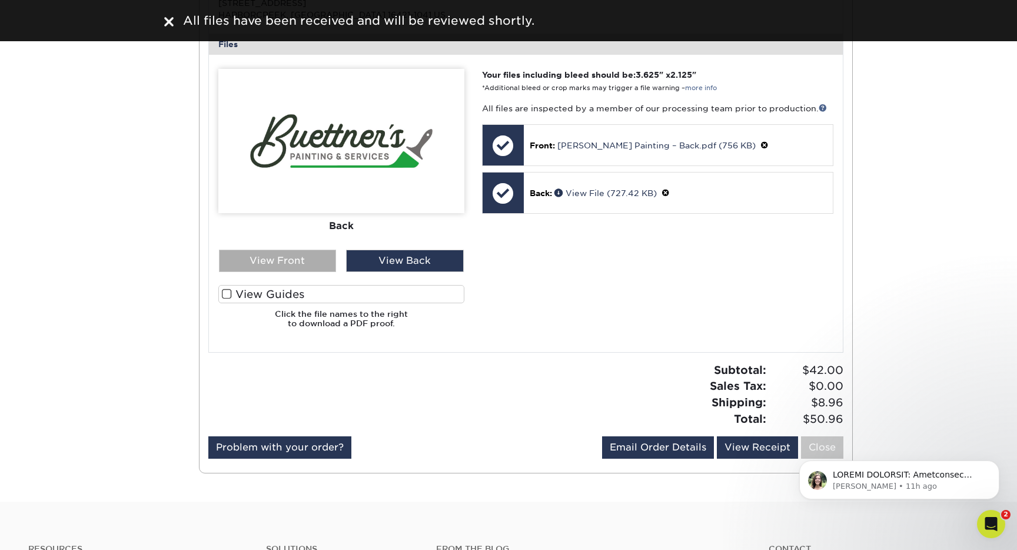
click at [302, 260] on div "View Front" at bounding box center [278, 261] width 118 height 22
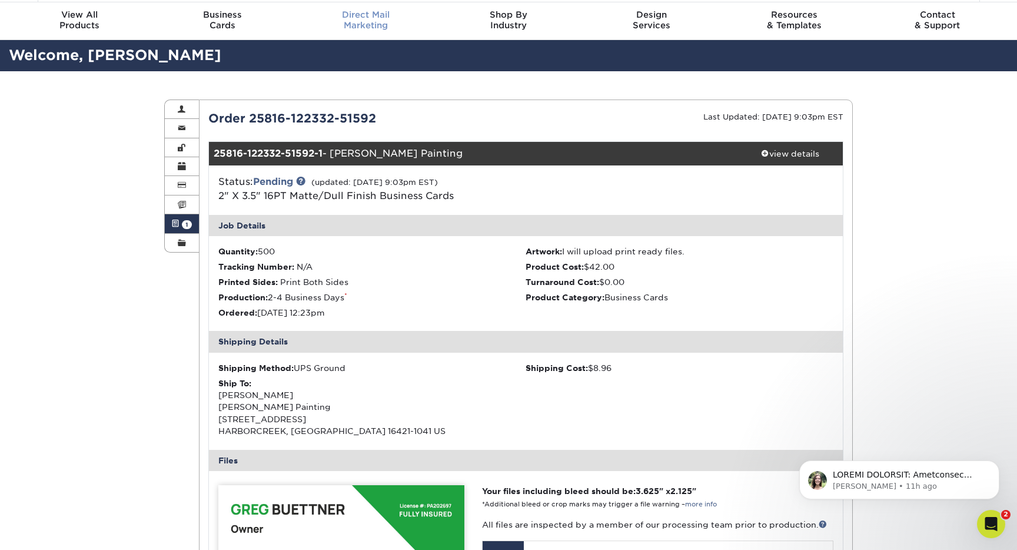
scroll to position [6, 0]
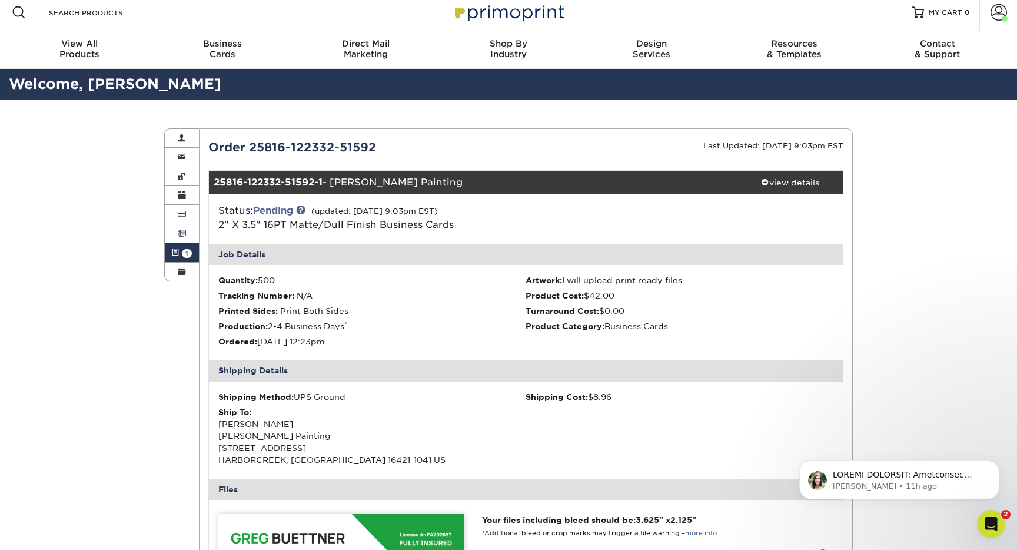
click at [186, 228] on link "Invoices" at bounding box center [182, 233] width 34 height 19
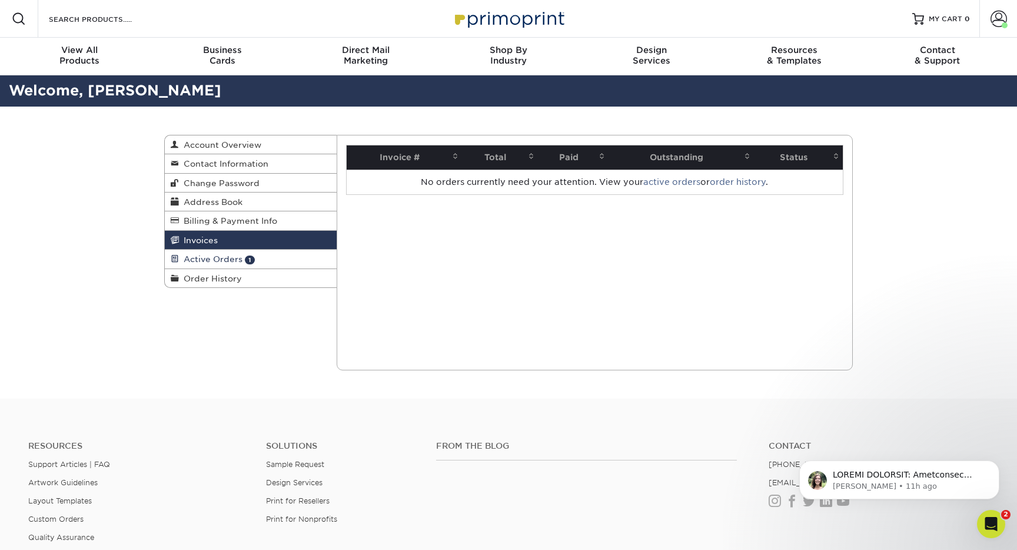
click at [185, 257] on span "Active Orders" at bounding box center [211, 258] width 64 height 9
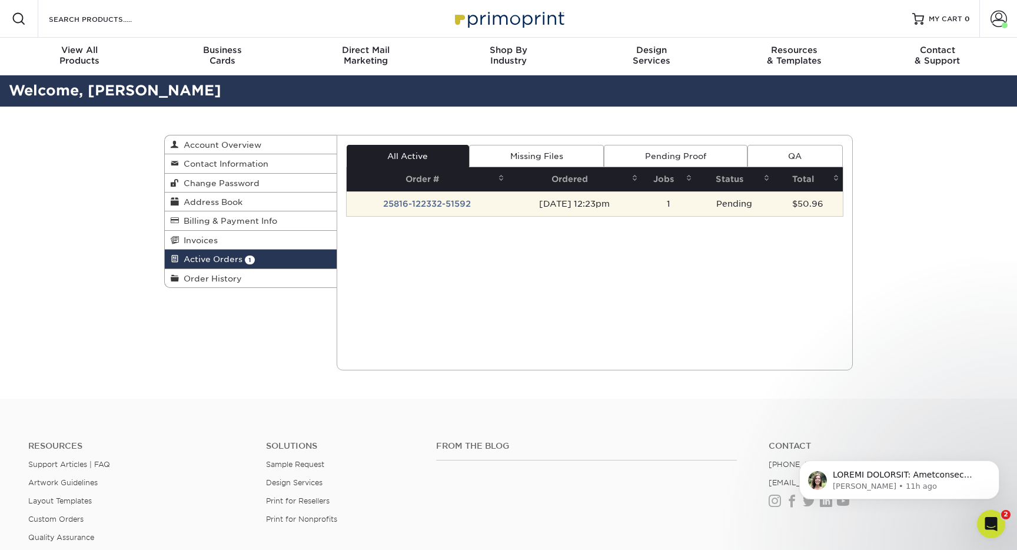
click at [676, 195] on td "1" at bounding box center [669, 203] width 54 height 25
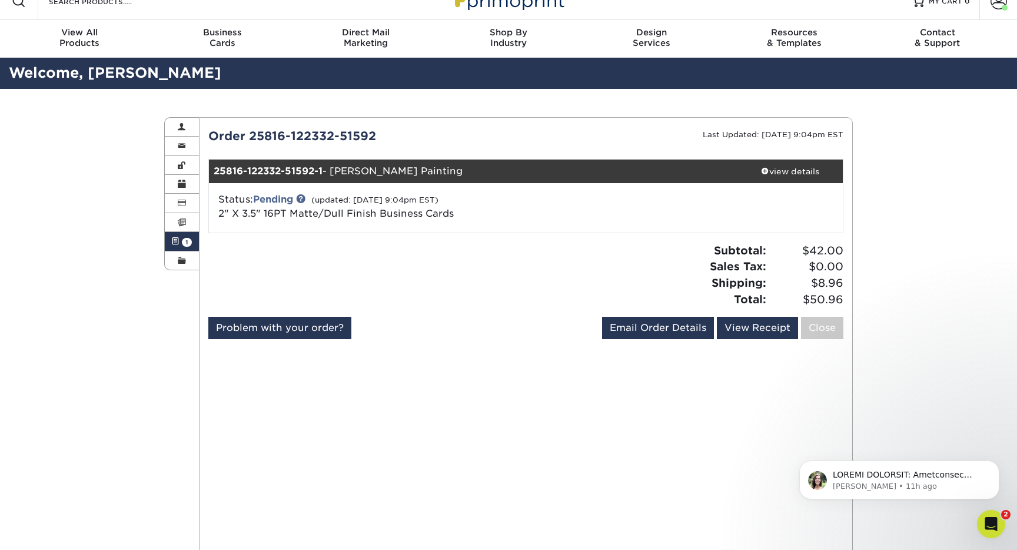
scroll to position [43, 0]
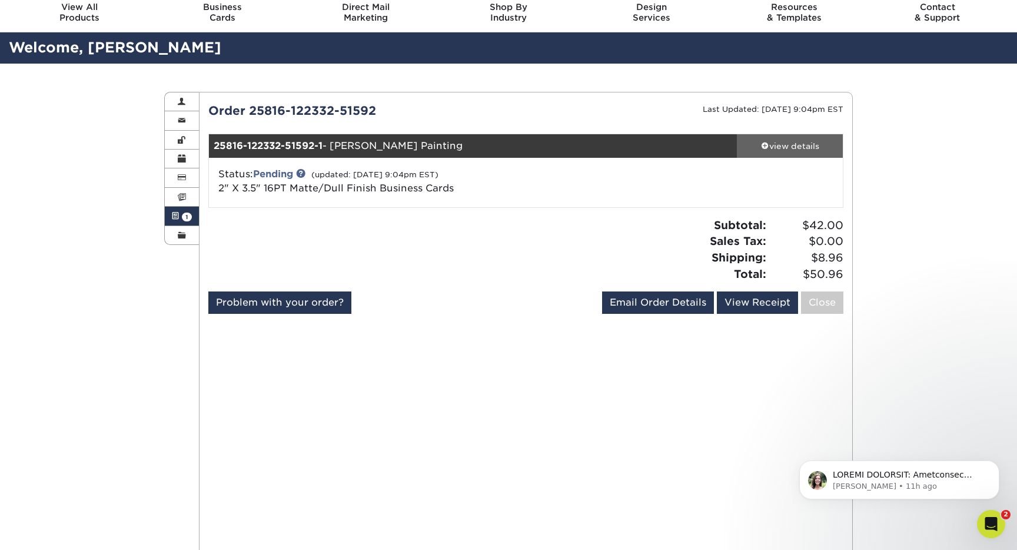
click at [798, 144] on div "view details" at bounding box center [790, 146] width 106 height 12
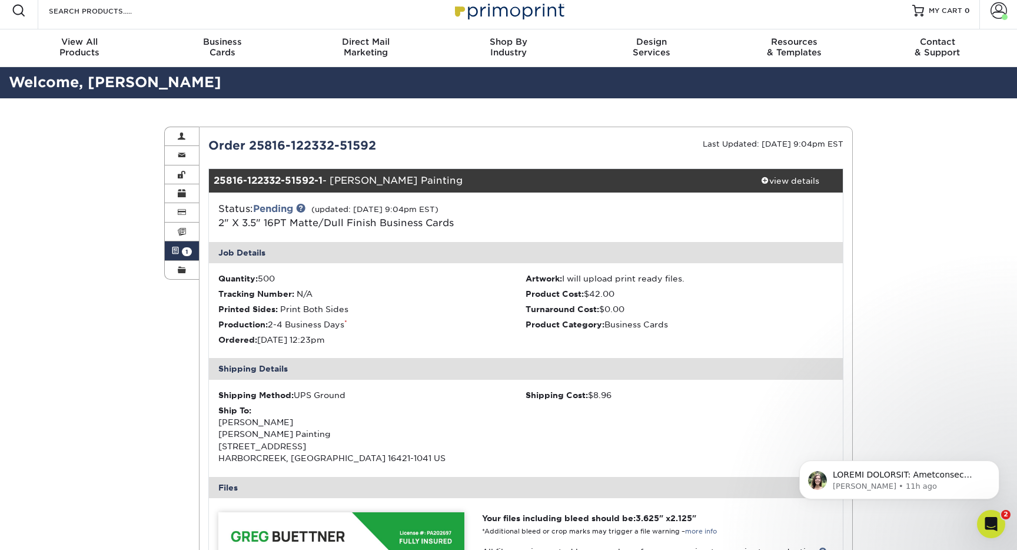
scroll to position [0, 0]
